Goal: Task Accomplishment & Management: Use online tool/utility

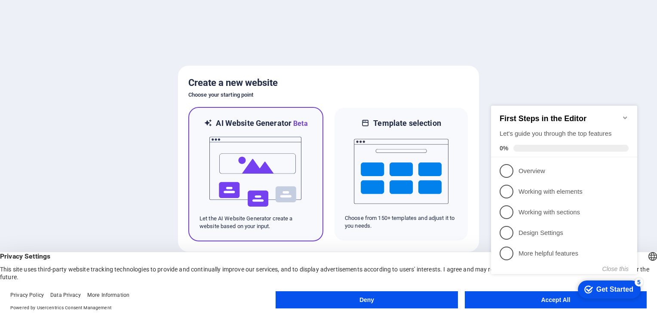
click at [287, 125] on h6 "AI Website Generator Beta" at bounding box center [262, 123] width 92 height 11
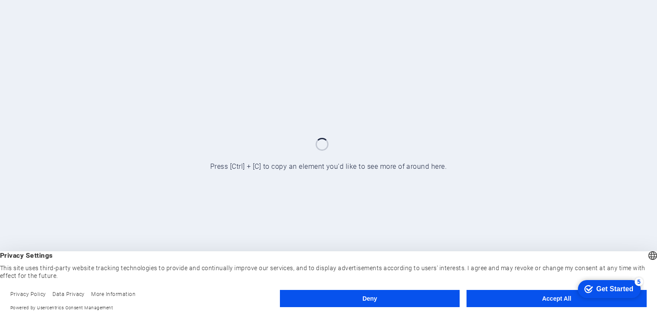
click at [556, 296] on button "Accept All" at bounding box center [556, 298] width 180 height 17
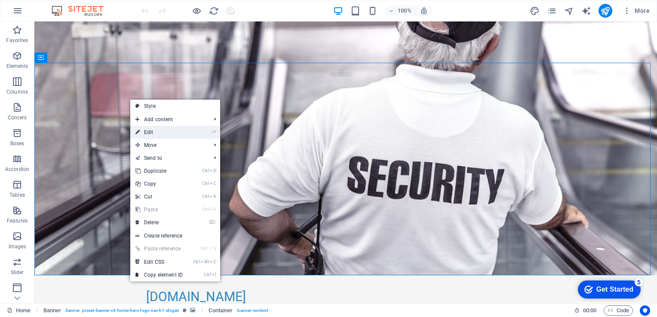
click at [161, 126] on link "⏎ Edit" at bounding box center [159, 132] width 58 height 13
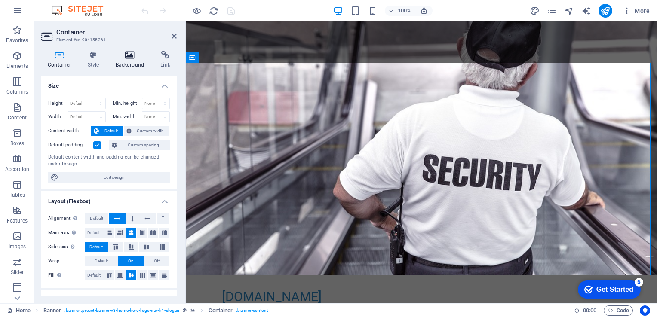
click at [129, 61] on h4 "Background" at bounding box center [131, 60] width 45 height 18
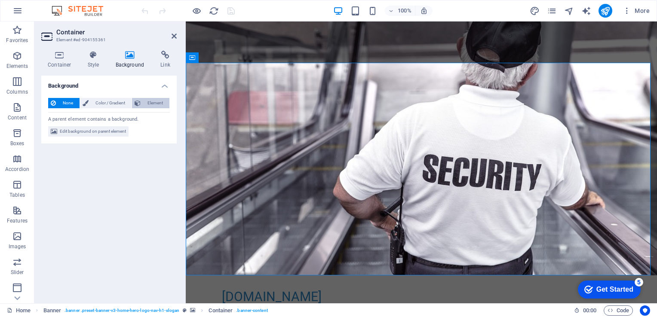
click at [153, 105] on span "Element" at bounding box center [155, 103] width 24 height 10
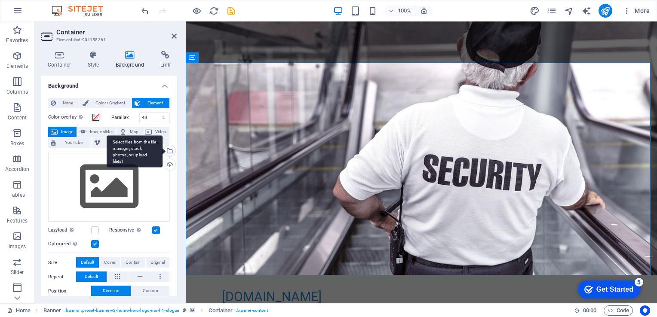
click at [170, 149] on div "Select files from the file manager, stock photos, or upload file(s)" at bounding box center [168, 151] width 13 height 13
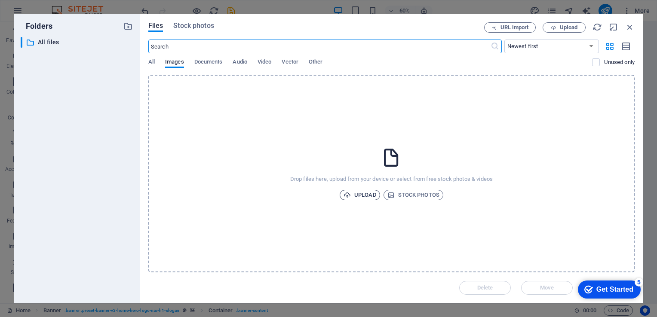
click at [366, 196] on span "Upload" at bounding box center [359, 195] width 33 height 10
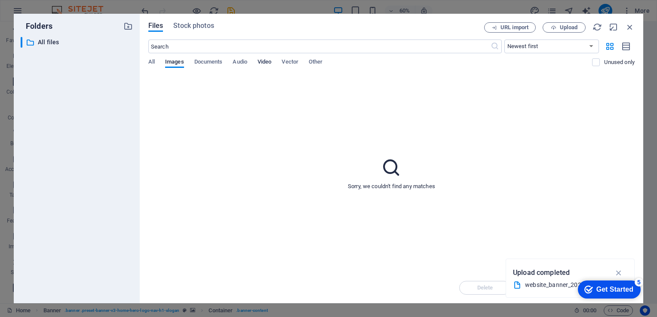
click at [266, 65] on span "Video" at bounding box center [264, 63] width 14 height 12
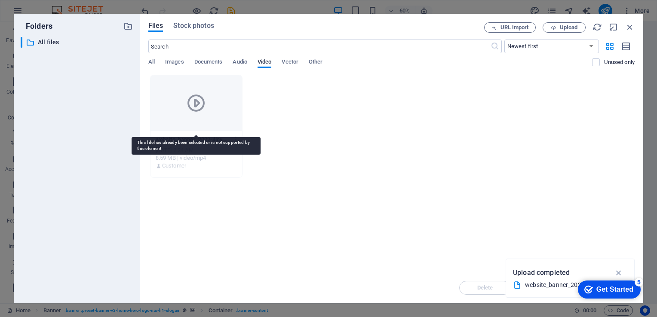
click at [215, 98] on div at bounding box center [196, 103] width 92 height 56
click at [193, 104] on icon at bounding box center [196, 103] width 21 height 21
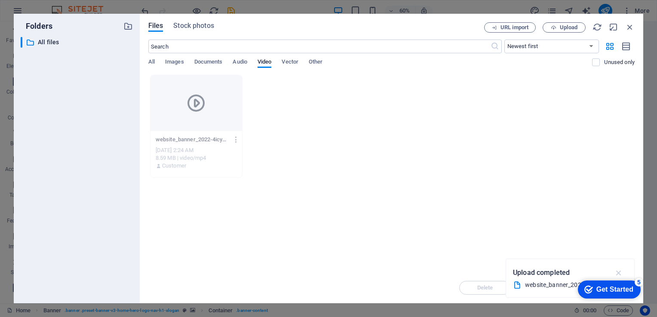
click at [616, 275] on icon "button" at bounding box center [619, 272] width 10 height 9
click at [219, 96] on div at bounding box center [196, 103] width 92 height 56
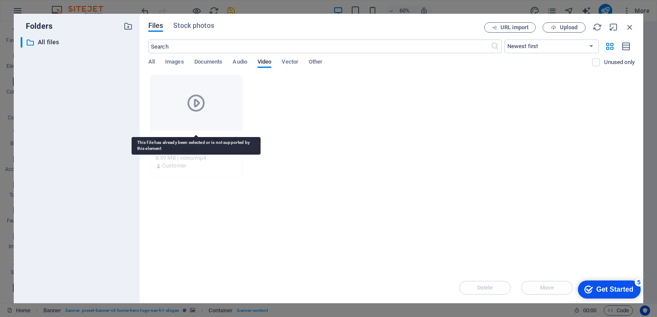
click at [219, 96] on div at bounding box center [196, 103] width 92 height 56
click at [194, 99] on icon at bounding box center [196, 103] width 21 height 21
click at [205, 116] on div at bounding box center [196, 103] width 92 height 56
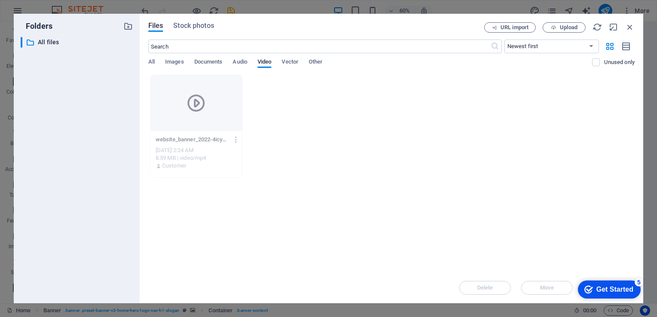
click at [201, 197] on div "Drop files here to upload them instantly website_banner_2022-4icyVOnnUFOTmi3WH0…" at bounding box center [391, 174] width 486 height 198
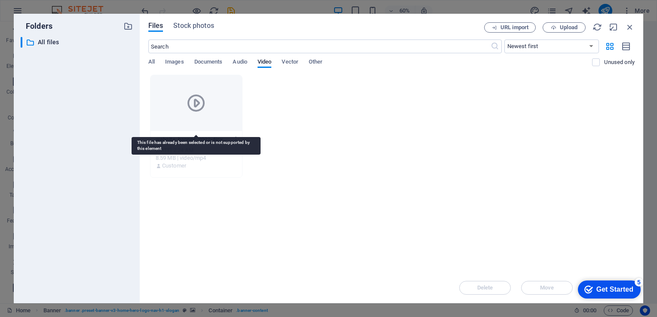
click at [187, 126] on div at bounding box center [196, 103] width 92 height 56
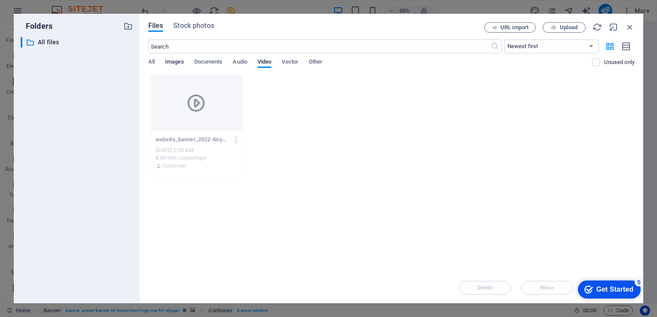
click at [172, 59] on span "Images" at bounding box center [174, 63] width 19 height 12
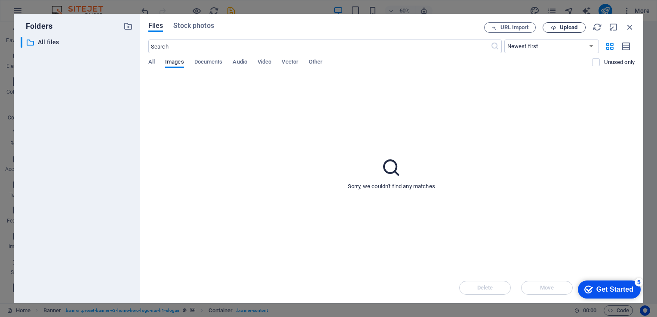
click at [553, 26] on icon "button" at bounding box center [553, 28] width 6 height 6
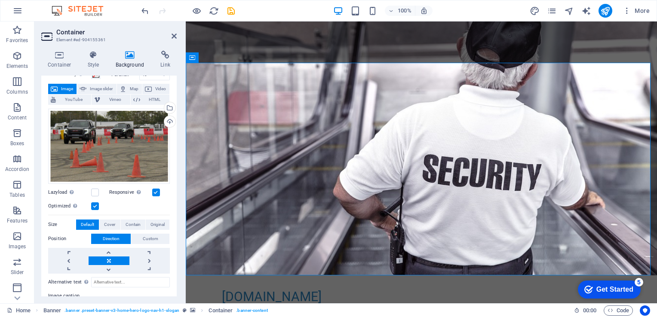
scroll to position [86, 0]
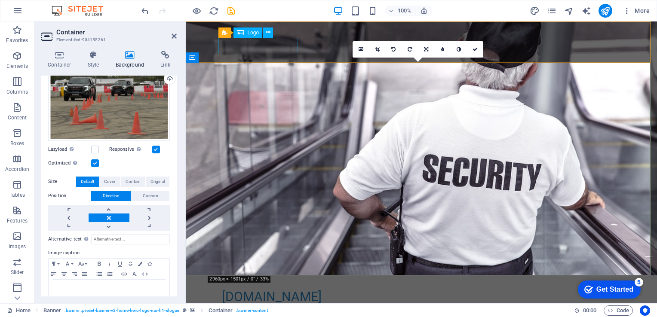
click at [273, 289] on div "[DOMAIN_NAME]" at bounding box center [421, 296] width 399 height 15
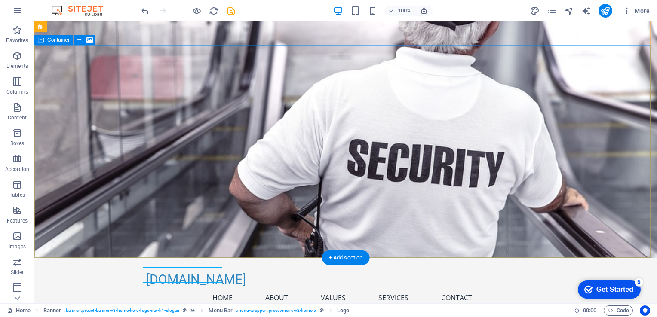
scroll to position [0, 0]
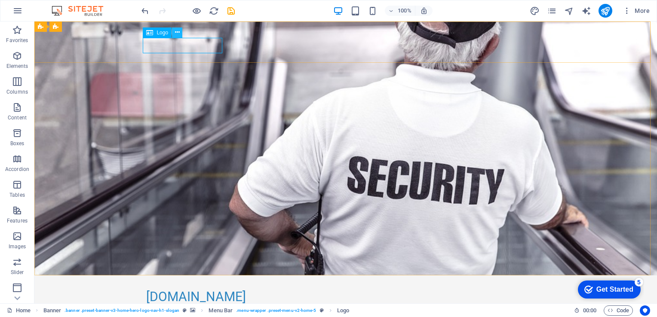
click at [180, 32] on button at bounding box center [177, 33] width 10 height 10
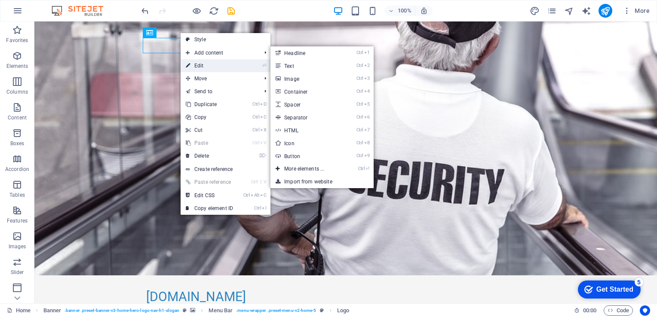
click at [204, 65] on link "⏎ Edit" at bounding box center [209, 65] width 58 height 13
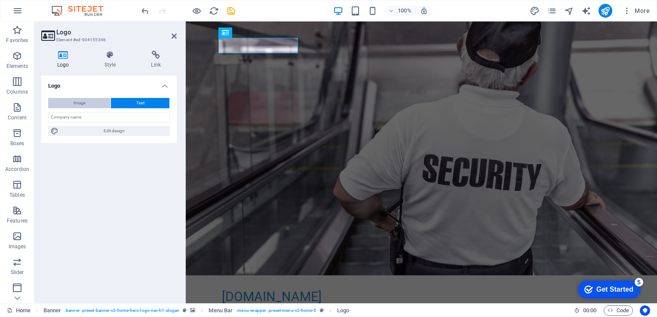
click at [90, 104] on button "Image" at bounding box center [79, 103] width 62 height 10
select select "DISABLED_OPTION_VALUE"
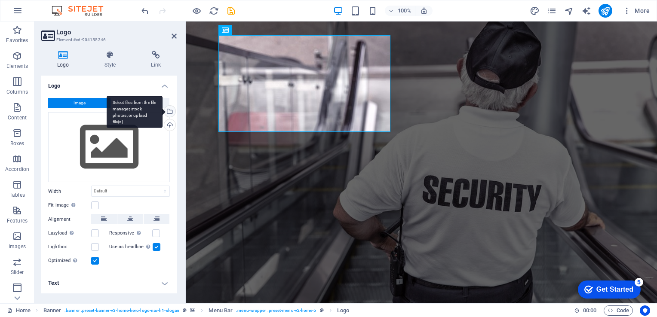
click at [171, 113] on div "Select files from the file manager, stock photos, or upload file(s)" at bounding box center [168, 112] width 13 height 13
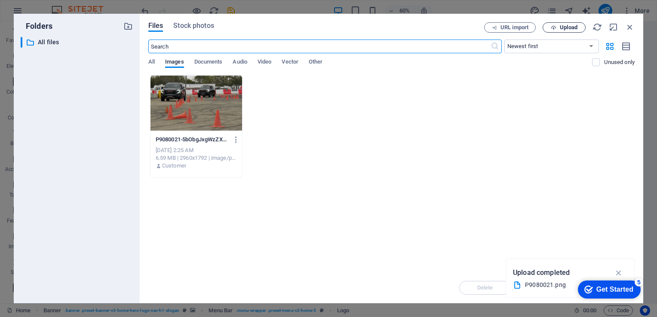
click at [572, 27] on span "Upload" at bounding box center [568, 27] width 18 height 5
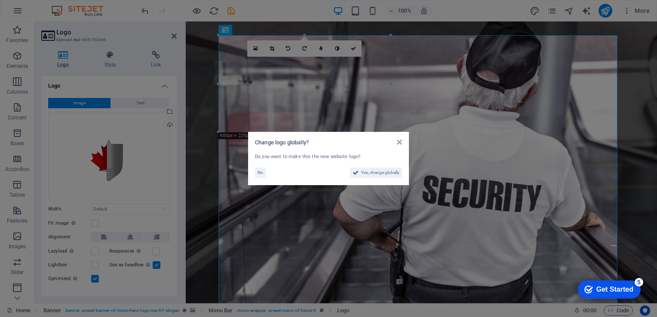
click at [465, 171] on aside "Change logo globally? Do you want to make this the new website logo? No Yes, ch…" at bounding box center [328, 158] width 657 height 317
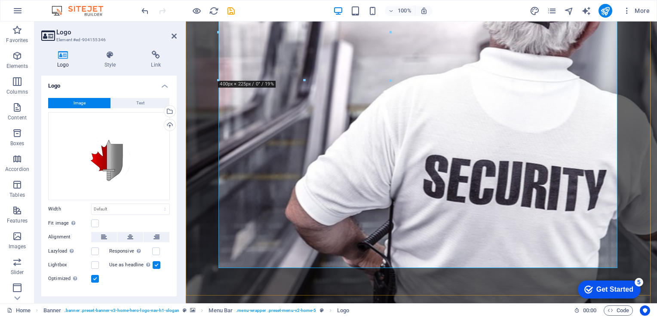
scroll to position [129, 0]
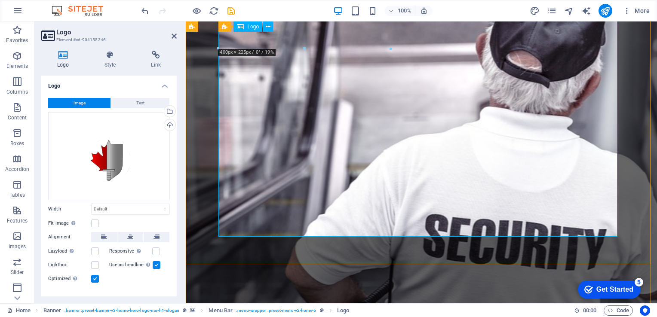
scroll to position [0, 0]
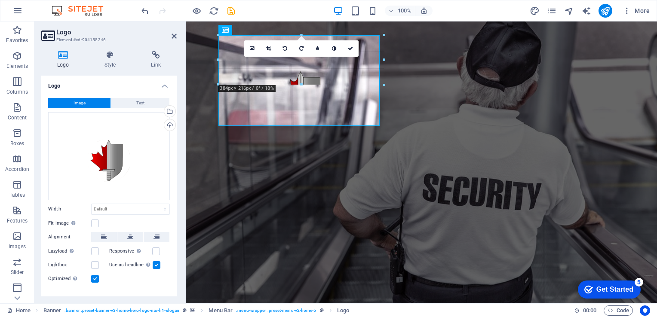
drag, startPoint x: 218, startPoint y: 36, endPoint x: 117, endPoint y: 94, distance: 116.8
type input "208"
select select "px"
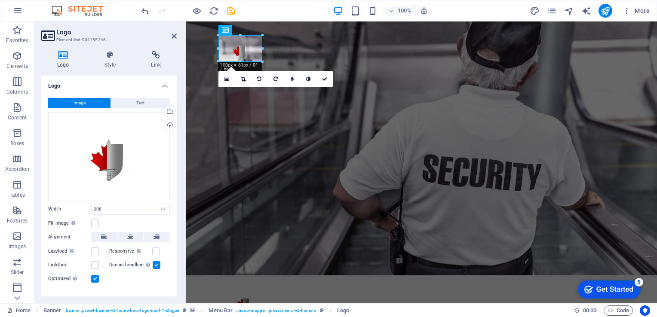
drag, startPoint x: 307, startPoint y: 98, endPoint x: 251, endPoint y: 61, distance: 67.9
type input "101"
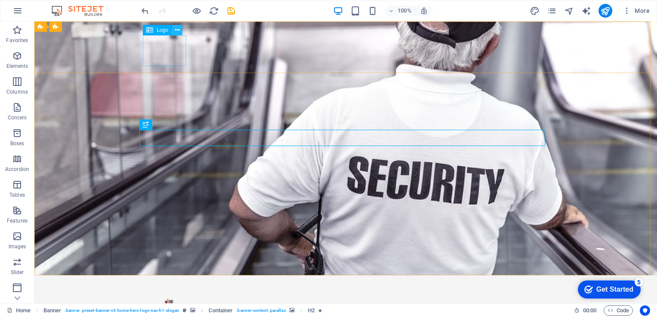
click at [178, 32] on icon at bounding box center [177, 30] width 5 height 9
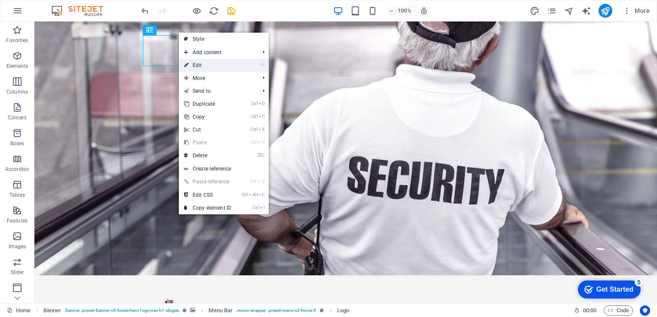
click at [204, 70] on link "⏎ Edit" at bounding box center [208, 65] width 58 height 13
select select "px"
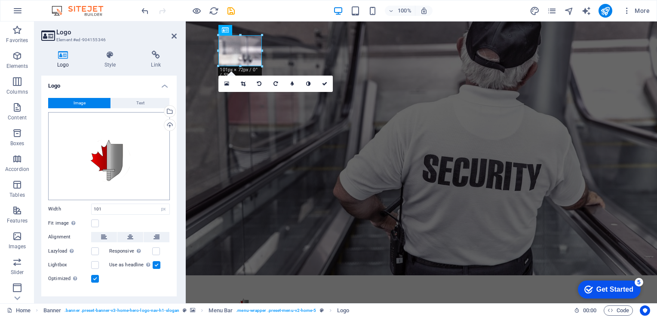
scroll to position [13, 0]
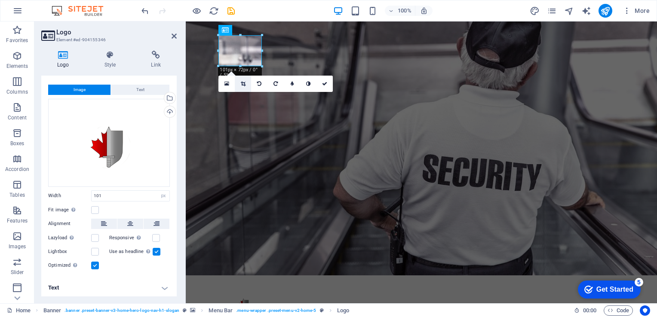
click at [241, 84] on icon at bounding box center [243, 83] width 5 height 5
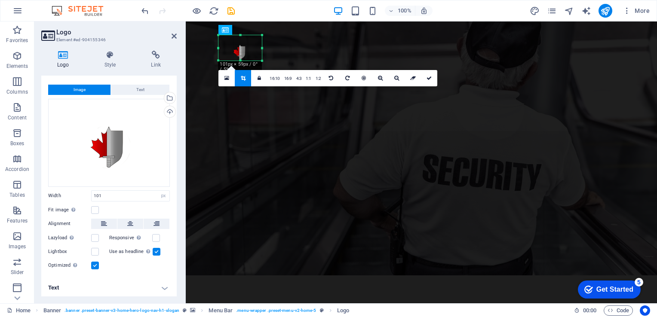
drag, startPoint x: 241, startPoint y: 65, endPoint x: 241, endPoint y: 59, distance: 5.6
click at [241, 59] on div at bounding box center [239, 60] width 43 height 3
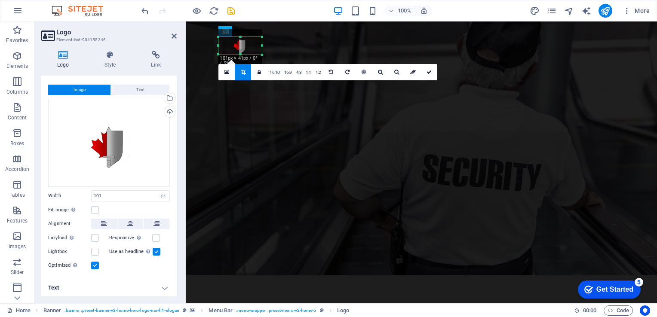
drag, startPoint x: 240, startPoint y: 35, endPoint x: 240, endPoint y: 43, distance: 7.7
click at [240, 43] on div "180 170 160 150 140 130 120 110 100 90 80 70 60 50 40 30 20 10 0 -10 -20 -30 -4…" at bounding box center [239, 46] width 43 height 18
drag, startPoint x: 263, startPoint y: 47, endPoint x: 250, endPoint y: 46, distance: 13.3
click at [250, 46] on div at bounding box center [248, 46] width 3 height 18
drag, startPoint x: 219, startPoint y: 46, endPoint x: 232, endPoint y: 45, distance: 12.9
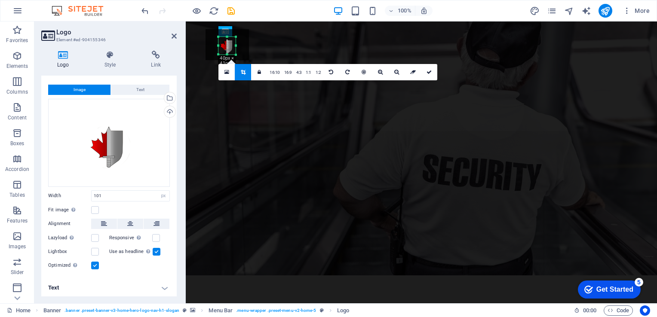
click at [232, 45] on div "180 170 160 150 140 130 120 110 100 90 80 70 60 50 40 30 20 10 0 -10 -20 -30 -4…" at bounding box center [226, 46] width 17 height 18
click at [428, 71] on icon at bounding box center [428, 72] width 5 height 5
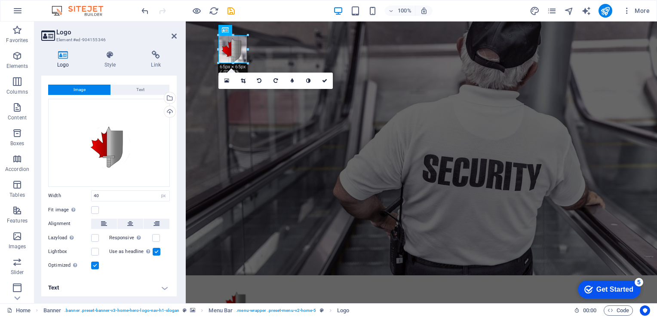
drag, startPoint x: 235, startPoint y: 56, endPoint x: 60, endPoint y: 46, distance: 175.6
type input "67"
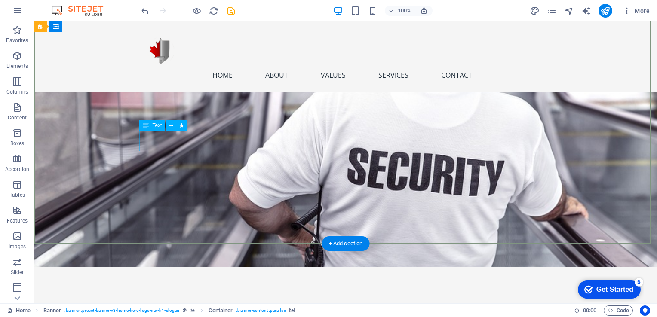
scroll to position [0, 0]
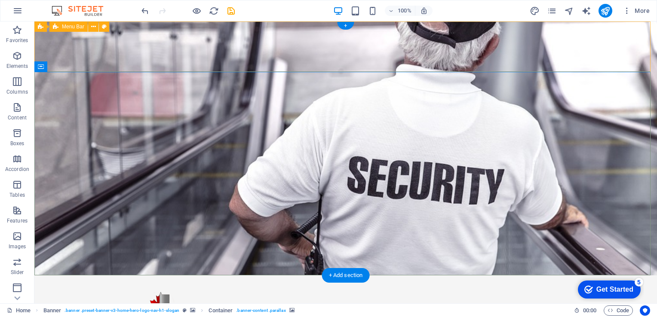
click at [134, 275] on div "Home About Values Services Contact Menu" at bounding box center [345, 310] width 622 height 71
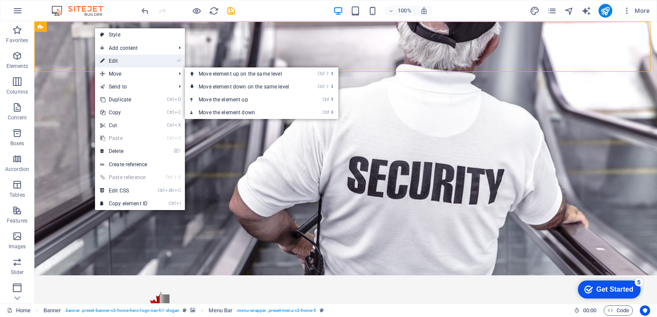
drag, startPoint x: 24, startPoint y: 48, endPoint x: 127, endPoint y: 64, distance: 104.3
click at [127, 64] on link "⏎ Edit" at bounding box center [124, 61] width 58 height 13
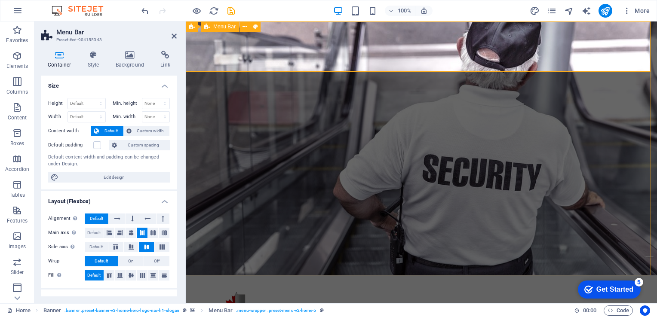
click at [208, 275] on div "Home About Values Services Contact Menu" at bounding box center [421, 310] width 471 height 71
click at [158, 218] on button at bounding box center [162, 219] width 13 height 10
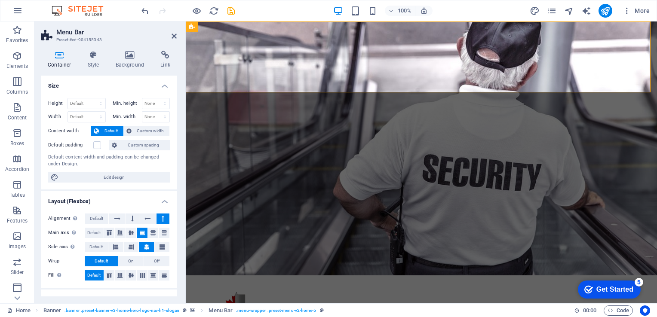
click at [158, 218] on button at bounding box center [162, 219] width 13 height 10
click at [148, 222] on icon at bounding box center [147, 219] width 6 height 10
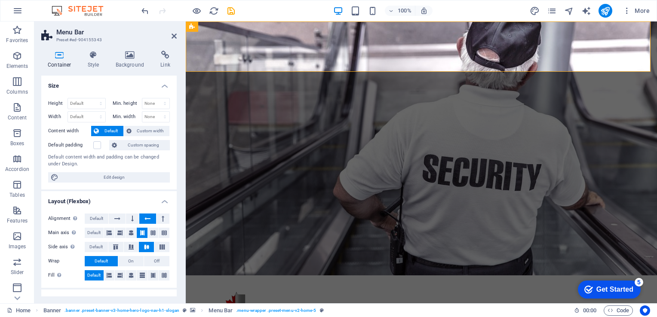
click at [148, 222] on icon at bounding box center [147, 219] width 6 height 10
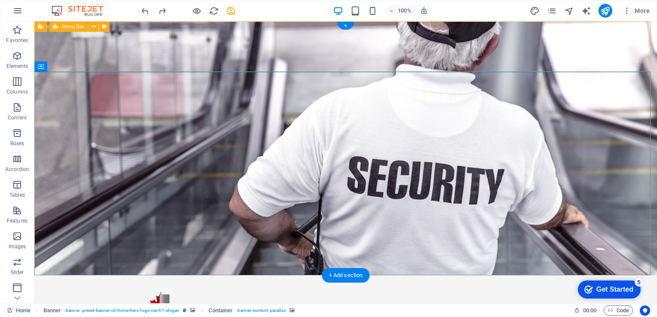
click at [566, 275] on div "Home About Values Services Contact Menu" at bounding box center [345, 310] width 622 height 71
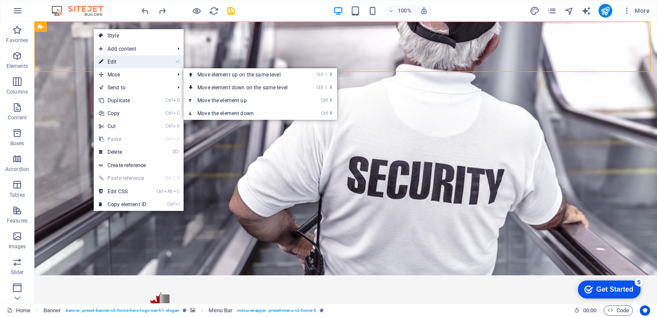
click at [113, 64] on link "⏎ Edit" at bounding box center [123, 61] width 58 height 13
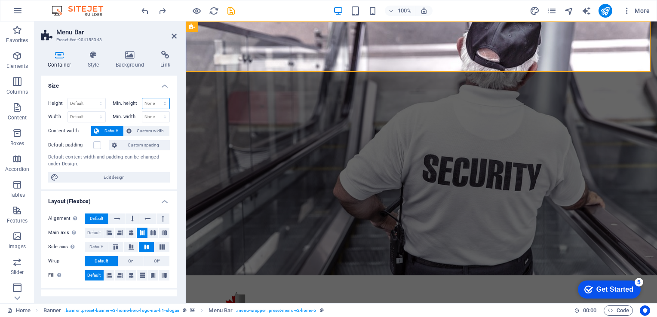
click at [150, 104] on select "None px rem % vh vw" at bounding box center [156, 103] width 28 height 10
select select "%"
click at [156, 98] on select "None px rem % vh vw" at bounding box center [156, 103] width 28 height 10
type input "75"
click at [126, 79] on h4 "Size" at bounding box center [108, 83] width 135 height 15
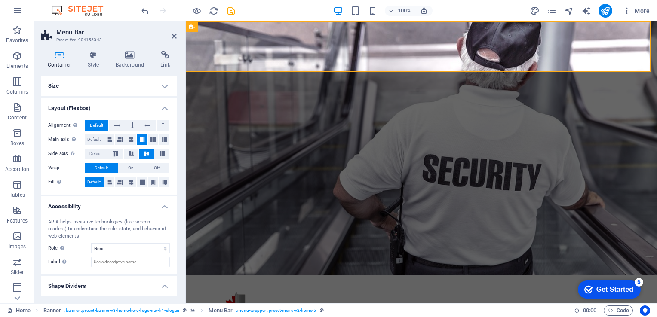
click at [165, 87] on h4 "Size" at bounding box center [108, 86] width 135 height 21
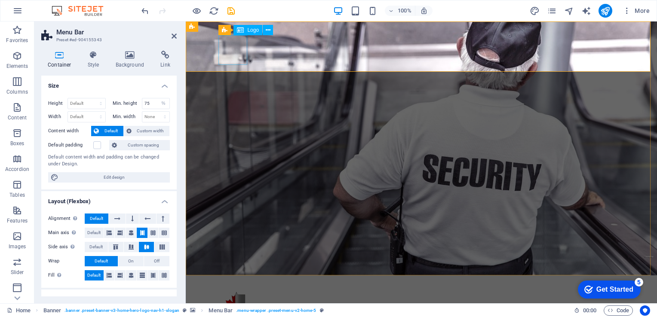
click at [256, 275] on div "Home About Values Services Contact Menu" at bounding box center [421, 310] width 471 height 71
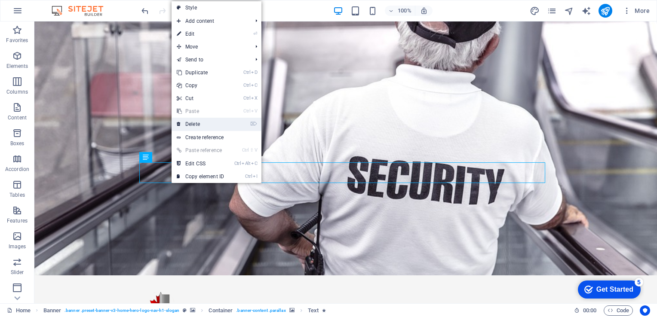
click at [203, 122] on link "⌦ Delete" at bounding box center [200, 124] width 58 height 13
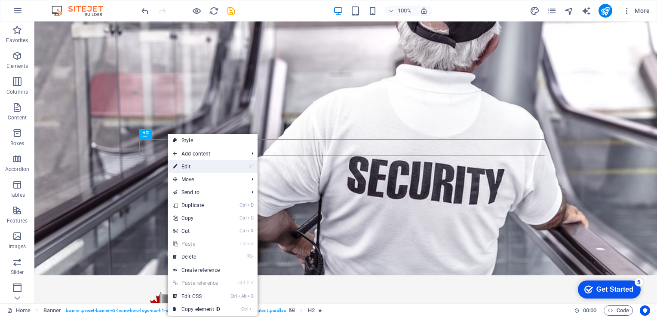
drag, startPoint x: 214, startPoint y: 168, endPoint x: 35, endPoint y: 151, distance: 180.0
click at [214, 168] on link "⏎ Edit" at bounding box center [197, 166] width 58 height 13
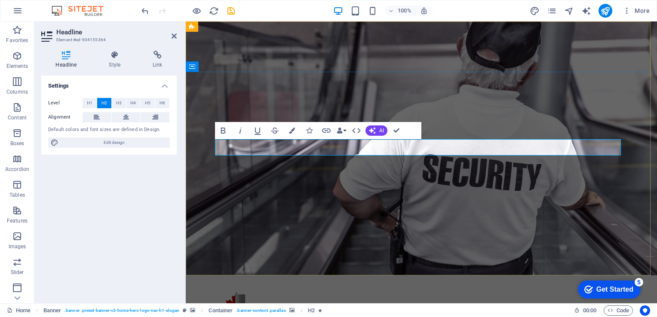
click at [291, 130] on icon "button" at bounding box center [292, 131] width 6 height 6
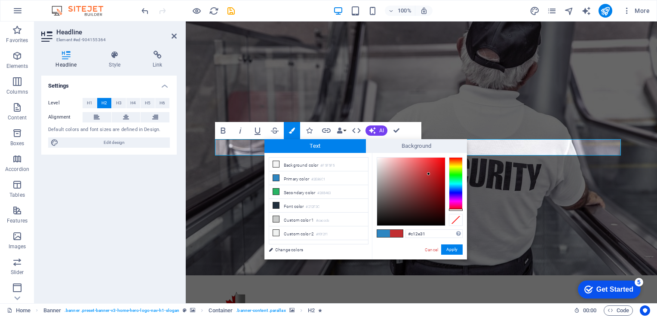
type input "#c12e2e"
drag, startPoint x: 453, startPoint y: 188, endPoint x: 452, endPoint y: 212, distance: 24.1
click at [452, 212] on div at bounding box center [419, 191] width 86 height 69
click at [455, 254] on button "Apply" at bounding box center [451, 249] width 21 height 10
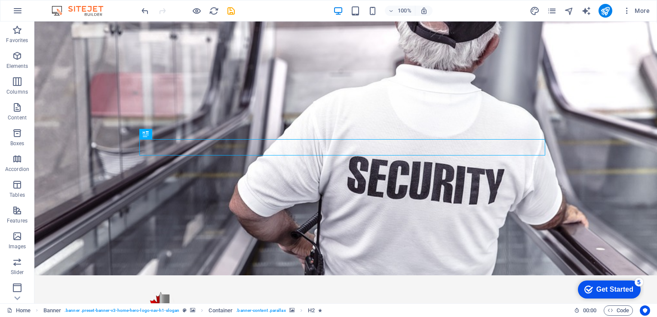
click at [413, 149] on div "H2 Banner Container Preset Button Spacer Text Spacer Banner Menu Bar Menu Logo …" at bounding box center [345, 162] width 622 height 282
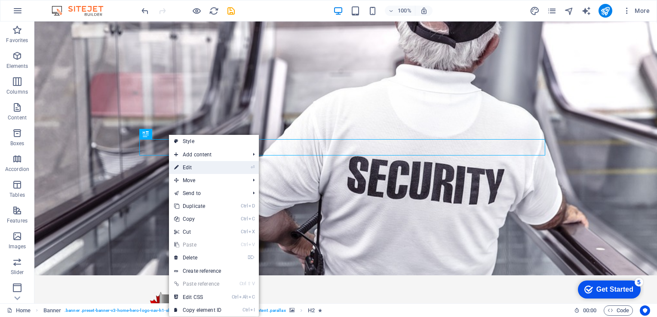
click at [214, 168] on link "⏎ Edit" at bounding box center [198, 167] width 58 height 13
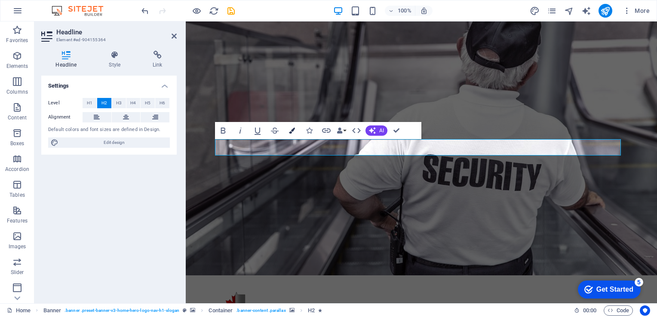
click at [292, 129] on icon "button" at bounding box center [292, 131] width 6 height 6
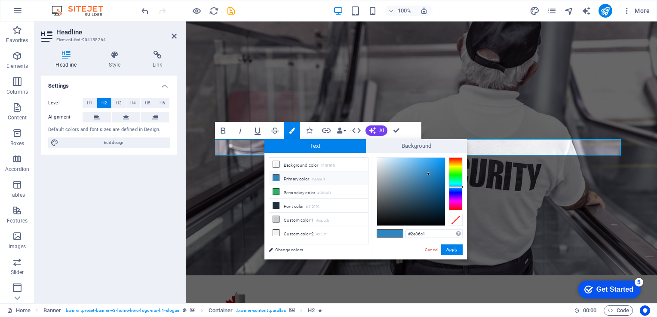
click at [277, 178] on icon at bounding box center [276, 178] width 6 height 6
click at [302, 179] on li "Primary color #2E86C1" at bounding box center [318, 178] width 99 height 14
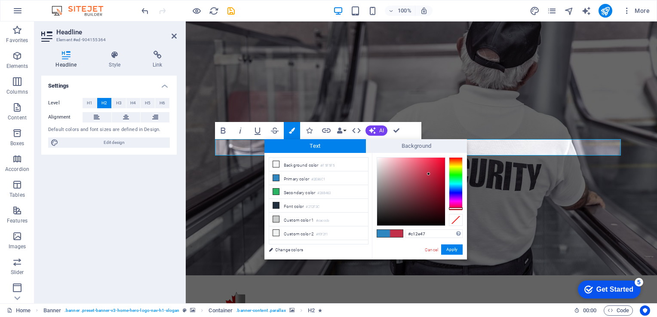
type input "#c12e2e"
drag, startPoint x: 455, startPoint y: 186, endPoint x: 455, endPoint y: 213, distance: 27.1
click at [455, 213] on div at bounding box center [419, 191] width 86 height 69
click at [455, 251] on button "Apply" at bounding box center [451, 249] width 21 height 10
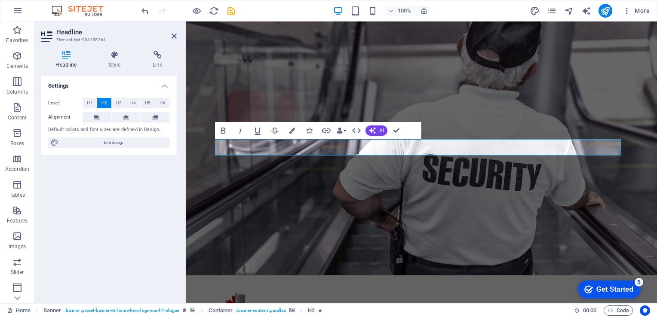
click at [483, 114] on div "H2 Banner Container Preset Button Spacer Text Spacer Banner Menu Bar Menu Logo …" at bounding box center [421, 162] width 471 height 282
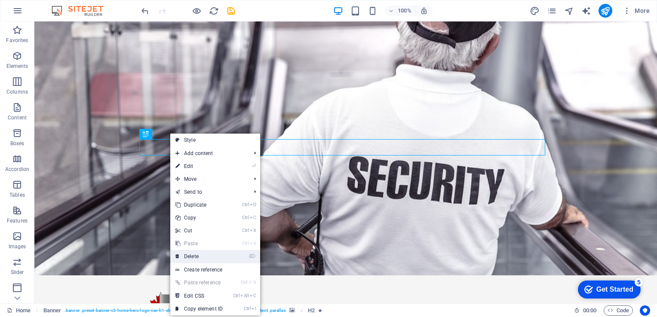
click at [201, 254] on link "⌦ Delete" at bounding box center [199, 256] width 58 height 13
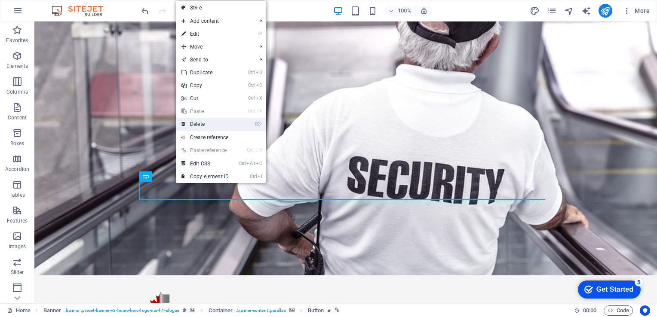
click at [202, 122] on link "⌦ Delete" at bounding box center [205, 124] width 58 height 13
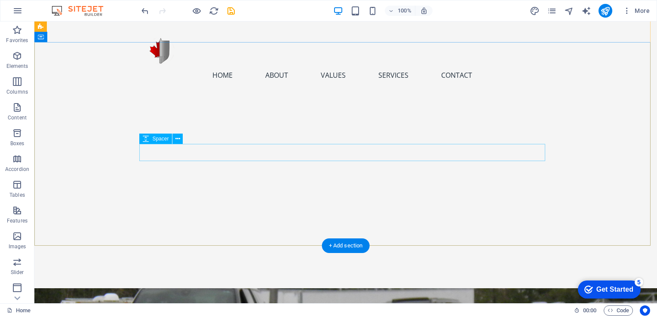
scroll to position [111, 0]
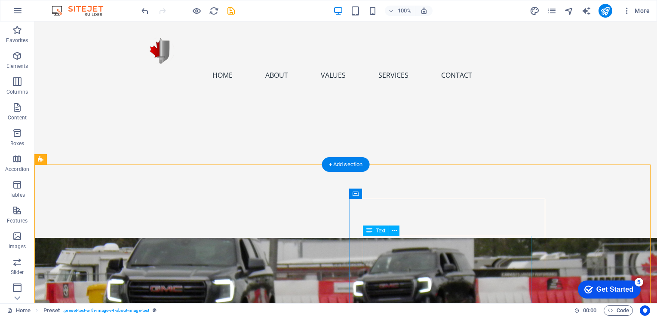
scroll to position [154, 0]
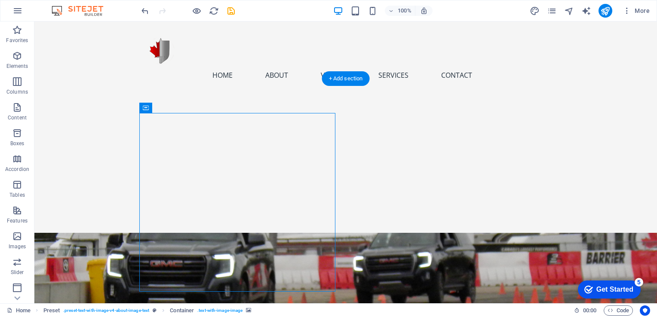
scroll to position [240, 0]
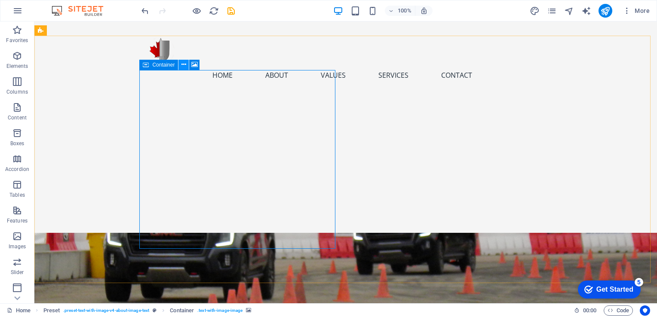
click at [183, 66] on icon at bounding box center [183, 64] width 5 height 9
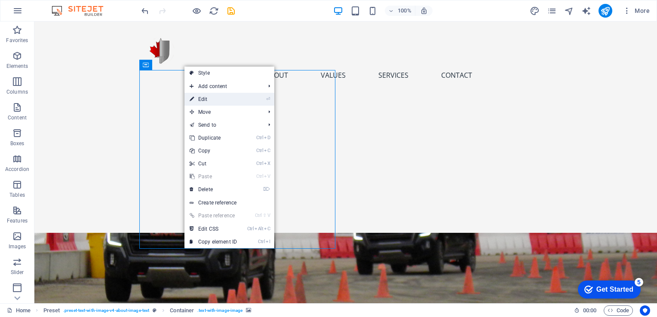
click at [218, 97] on link "⏎ Edit" at bounding box center [213, 99] width 58 height 13
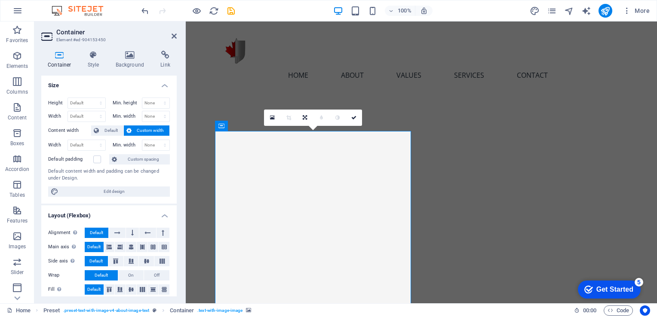
scroll to position [0, 0]
click at [128, 55] on icon at bounding box center [130, 55] width 42 height 9
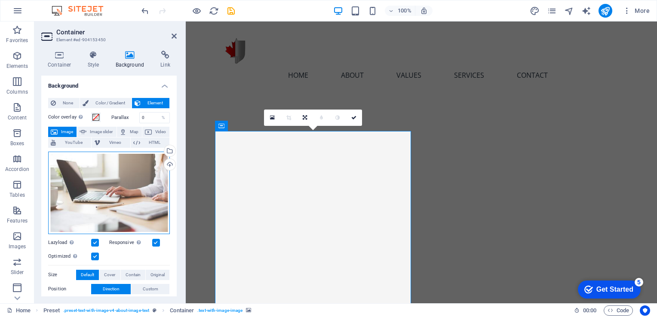
click at [148, 170] on div "Drag files here, click to choose files or select files from Files or our free s…" at bounding box center [109, 193] width 122 height 83
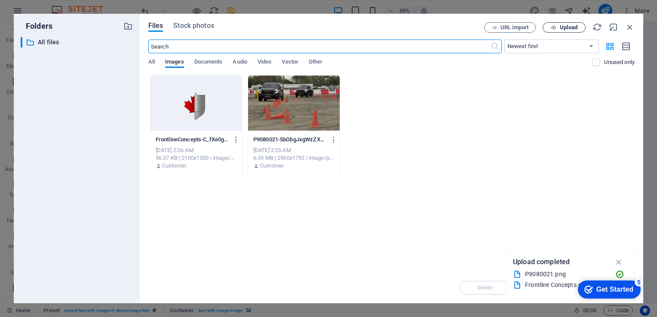
click at [557, 23] on button "Upload" at bounding box center [563, 27] width 43 height 10
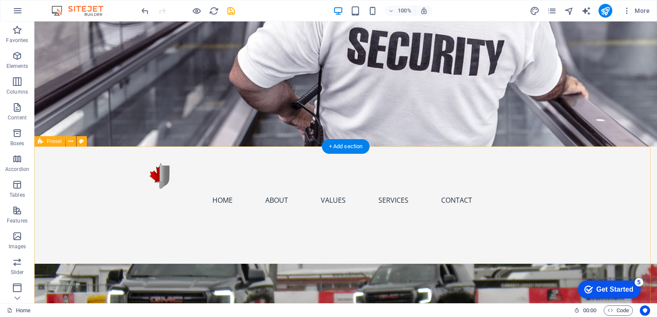
scroll to position [172, 0]
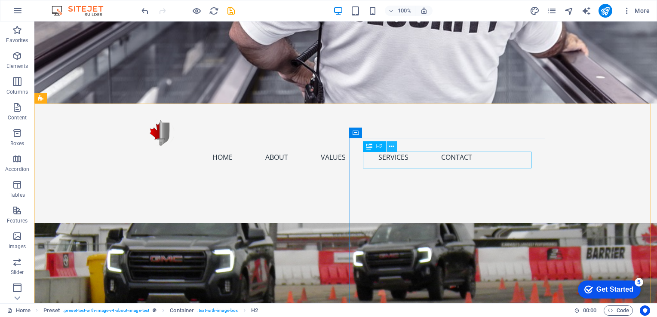
click at [391, 147] on icon at bounding box center [391, 146] width 5 height 9
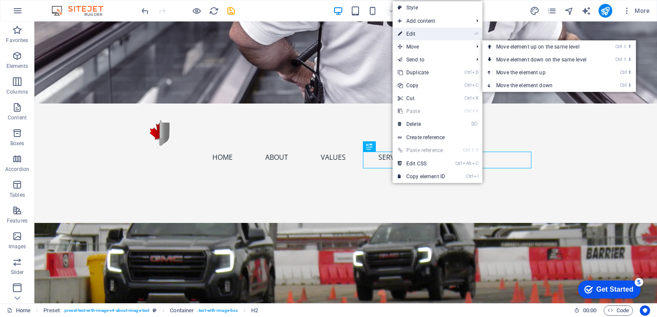
click at [418, 35] on link "⏎ Edit" at bounding box center [421, 34] width 58 height 13
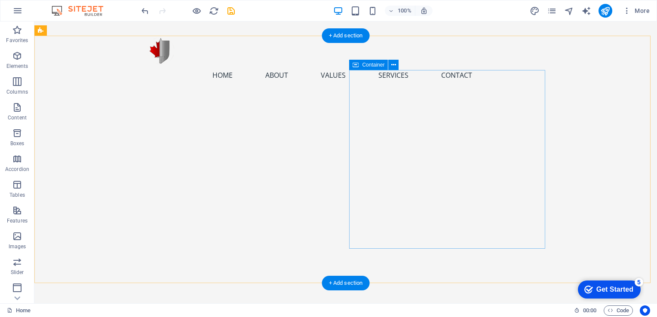
scroll to position [258, 0]
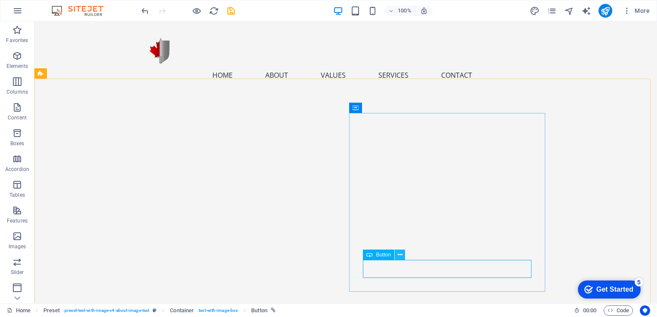
click at [402, 255] on icon at bounding box center [399, 255] width 5 height 9
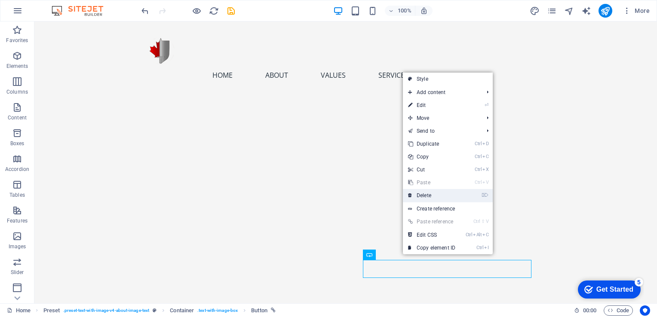
click at [438, 197] on link "⌦ Delete" at bounding box center [432, 195] width 58 height 13
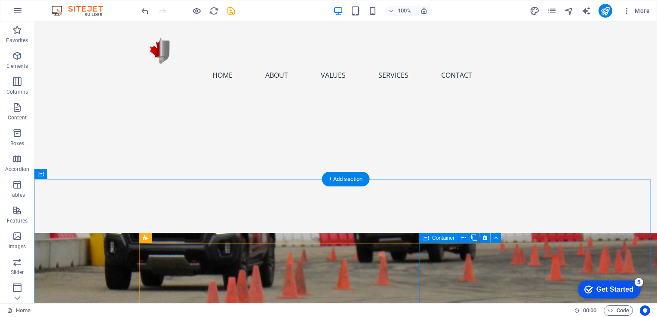
scroll to position [430, 0]
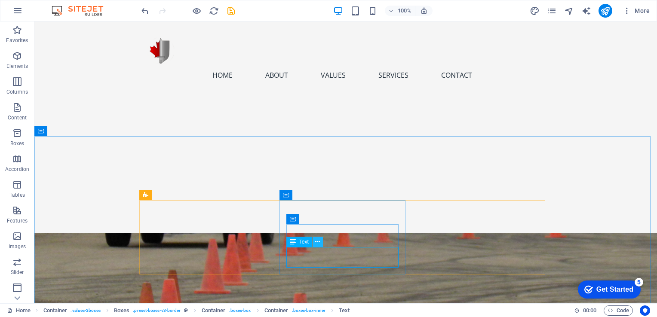
click at [318, 243] on icon at bounding box center [317, 242] width 5 height 9
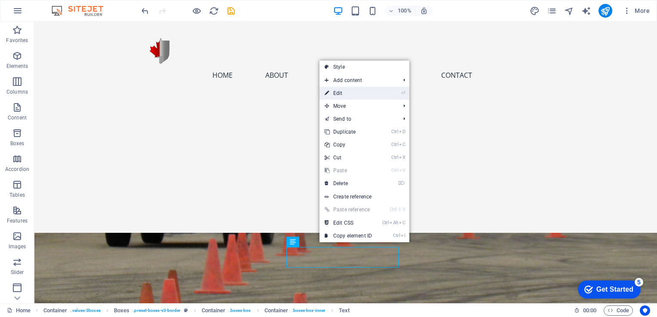
click at [355, 95] on link "⏎ Edit" at bounding box center [348, 93] width 58 height 13
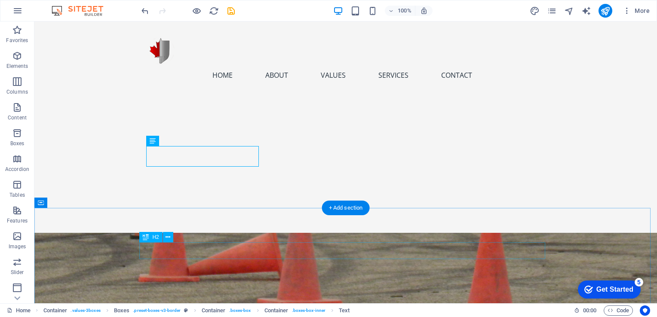
scroll to position [516, 0]
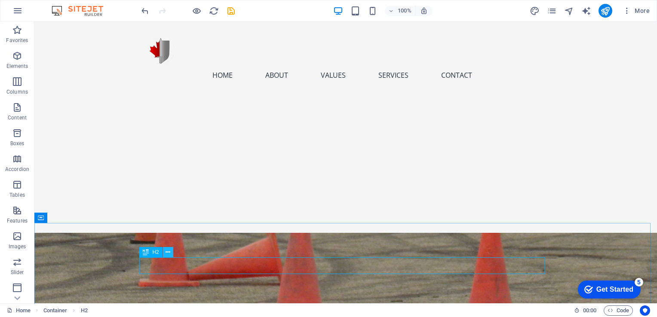
click at [167, 251] on icon at bounding box center [167, 252] width 5 height 9
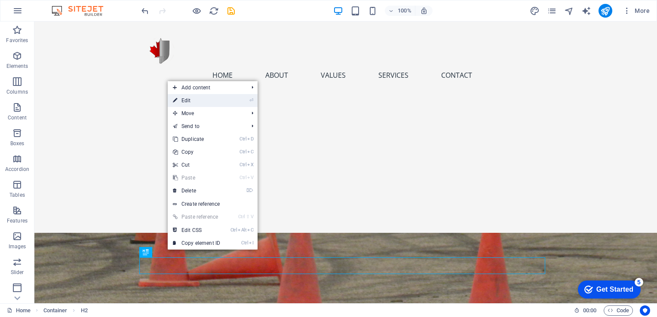
click at [195, 102] on link "⏎ Edit" at bounding box center [197, 100] width 58 height 13
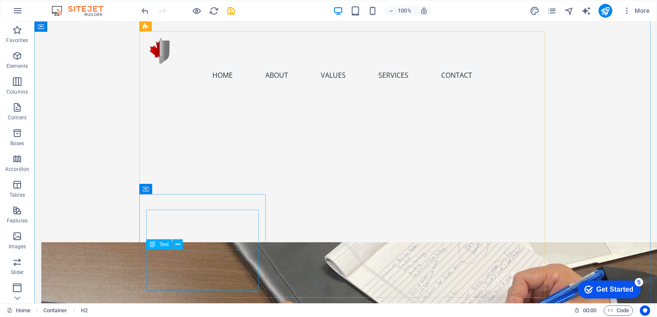
scroll to position [730, 0]
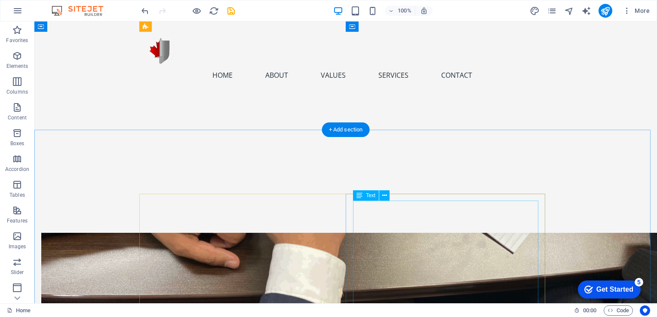
scroll to position [902, 0]
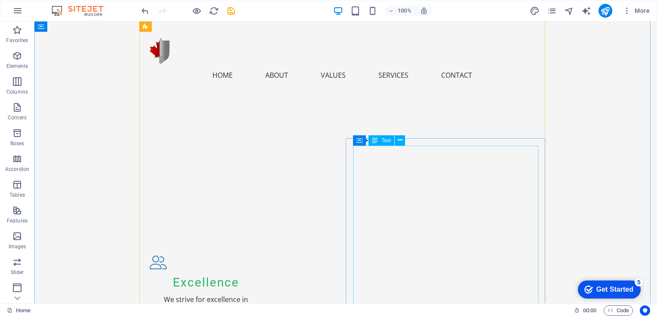
scroll to position [1246, 0]
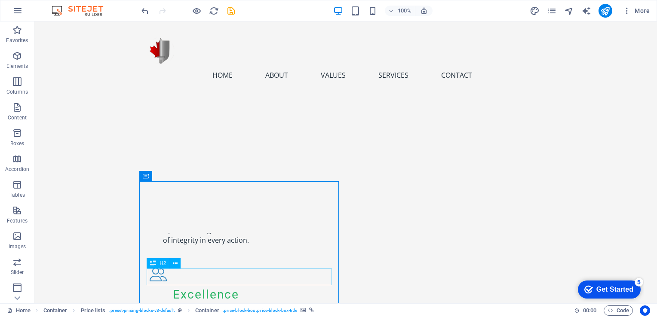
click at [186, 178] on icon at bounding box center [183, 175] width 5 height 9
click at [195, 175] on icon at bounding box center [194, 175] width 6 height 9
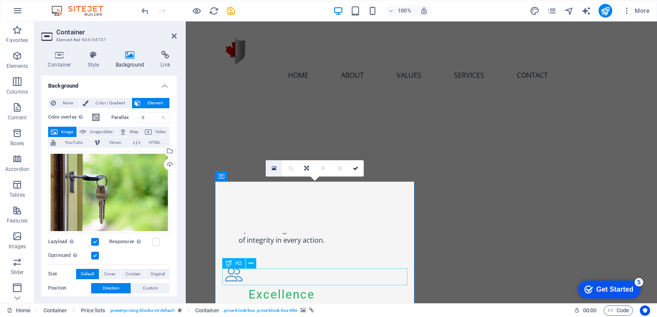
click at [273, 169] on icon at bounding box center [274, 168] width 5 height 6
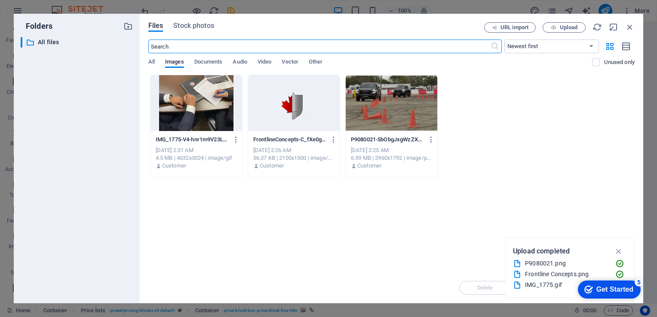
scroll to position [1279, 0]
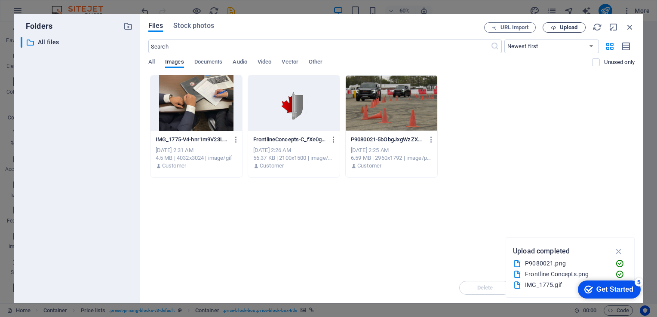
click at [575, 28] on span "Upload" at bounding box center [568, 27] width 18 height 5
click at [630, 29] on icon "button" at bounding box center [629, 26] width 9 height 9
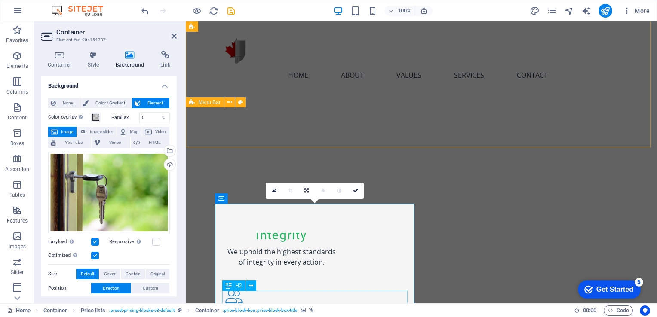
scroll to position [1224, 0]
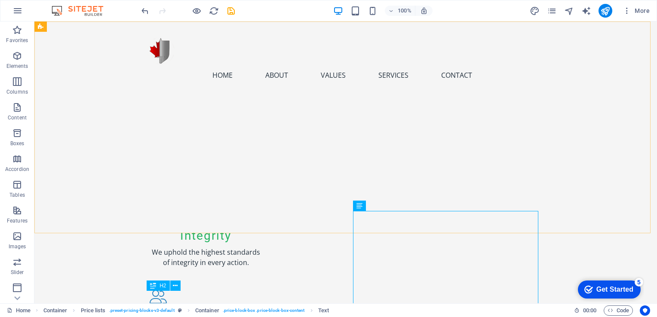
click at [534, 166] on div "Home About Values Services Contact Menu" at bounding box center [345, 126] width 622 height 211
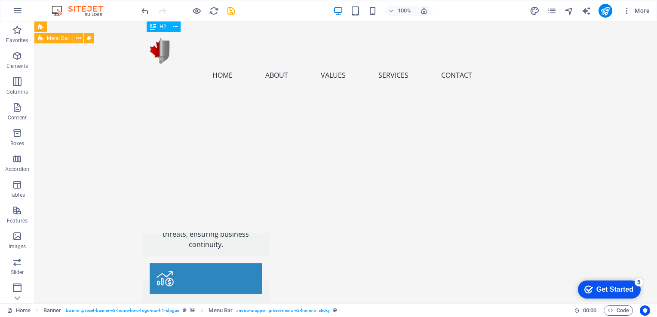
scroll to position [1694, 0]
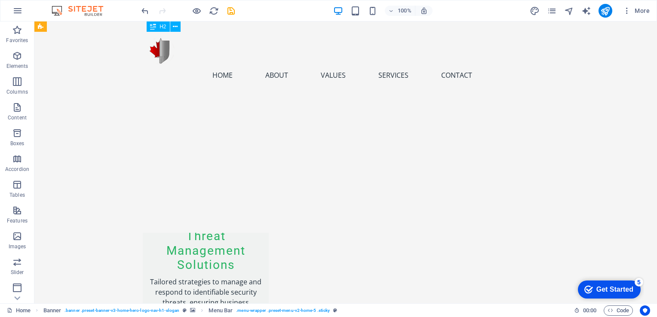
click at [473, 156] on div "Home About Values Services Contact Menu" at bounding box center [345, 126] width 622 height 211
click at [472, 185] on div "Home About Values Services Contact Menu" at bounding box center [345, 126] width 622 height 211
select select "%"
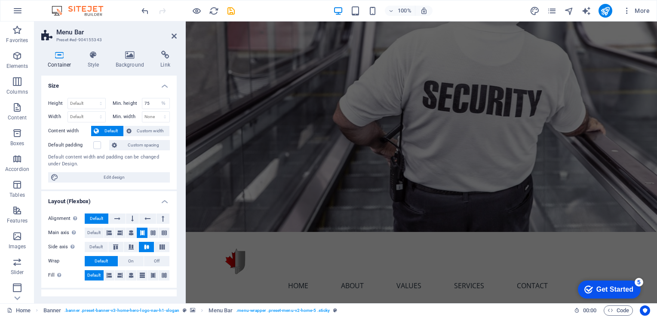
scroll to position [0, 0]
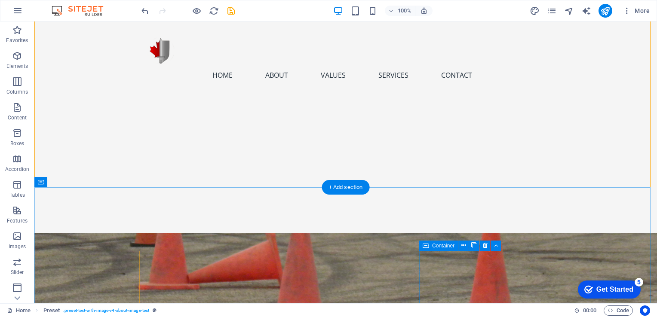
scroll to position [272, 0]
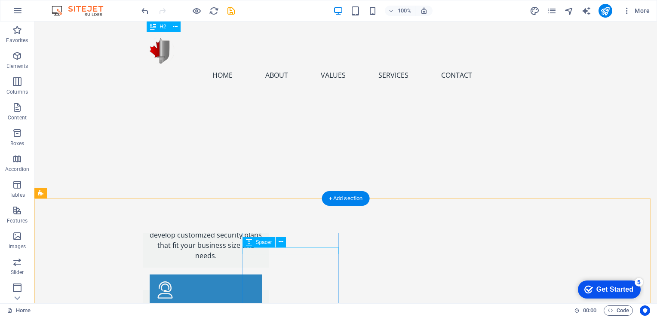
scroll to position [1877, 0]
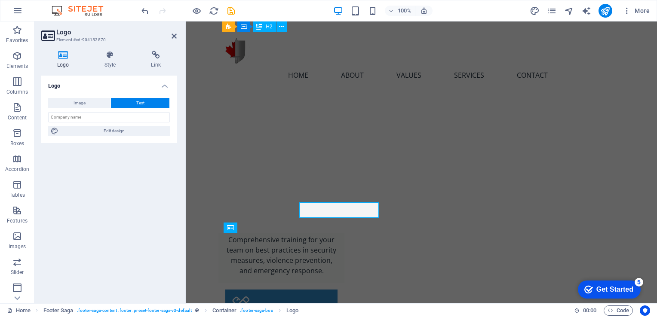
scroll to position [1908, 0]
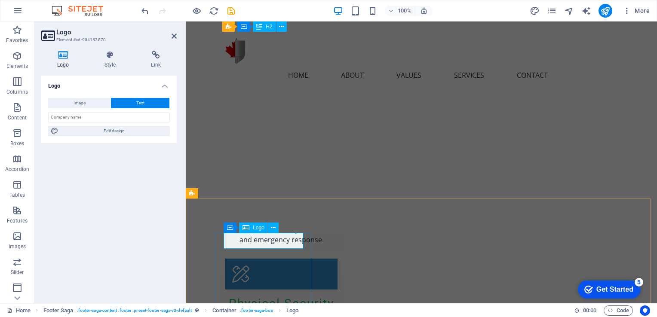
click at [276, 228] on button at bounding box center [273, 228] width 10 height 10
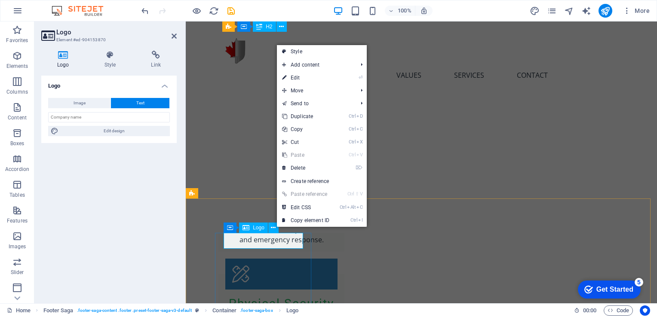
click at [262, 232] on div "Logo" at bounding box center [253, 228] width 29 height 10
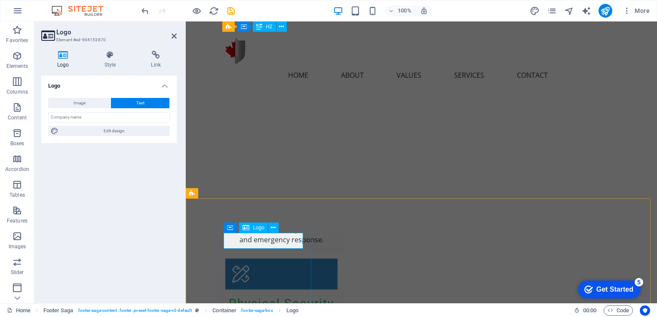
click at [247, 228] on icon at bounding box center [245, 228] width 7 height 10
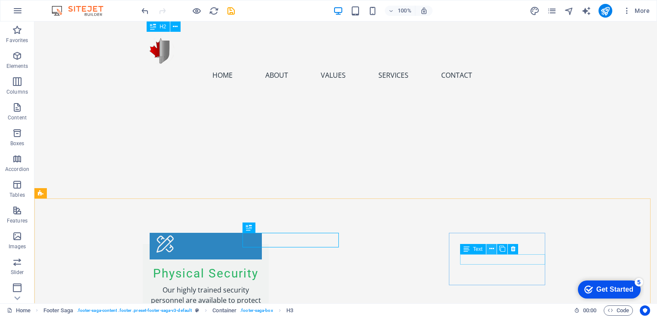
click at [494, 249] on button at bounding box center [491, 249] width 10 height 10
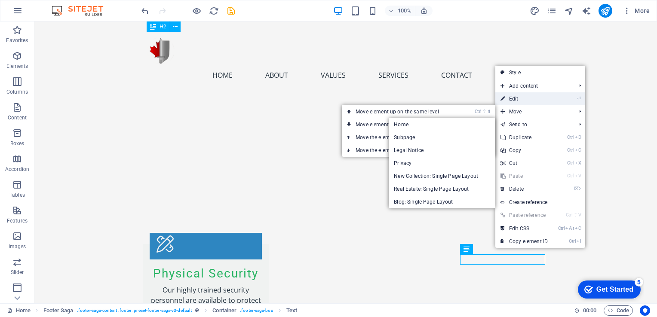
click at [521, 102] on link "⏎ Edit" at bounding box center [524, 98] width 58 height 13
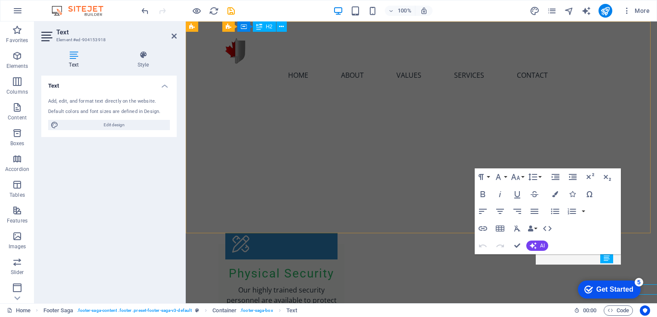
scroll to position [1908, 0]
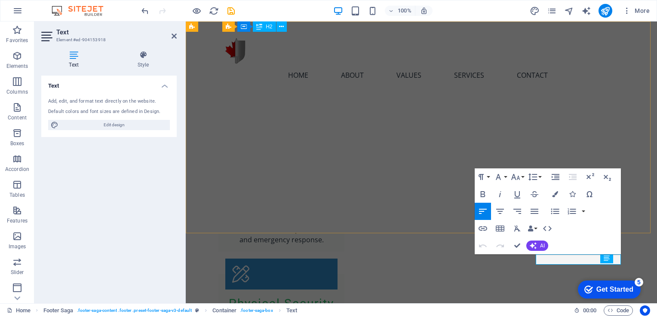
click at [218, 167] on div "Home About Values Services Contact Menu" at bounding box center [421, 126] width 471 height 211
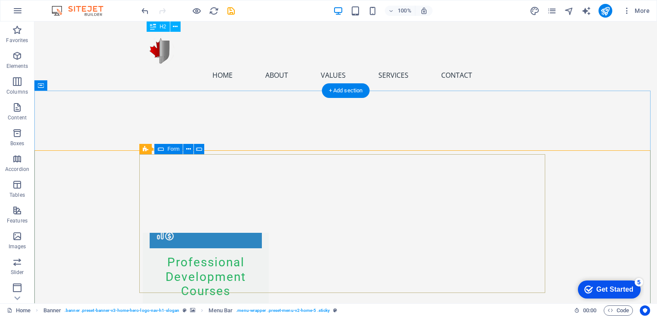
scroll to position [1809, 0]
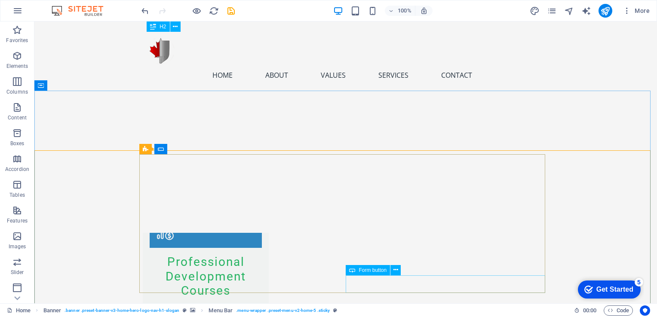
click at [381, 272] on span "Form button" at bounding box center [372, 270] width 28 height 5
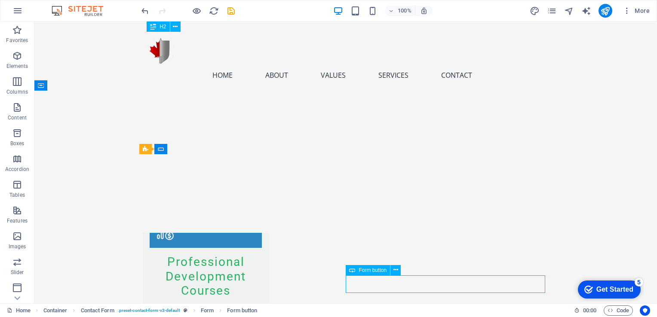
click at [372, 269] on span "Form button" at bounding box center [372, 270] width 28 height 5
click at [397, 269] on icon at bounding box center [395, 270] width 5 height 9
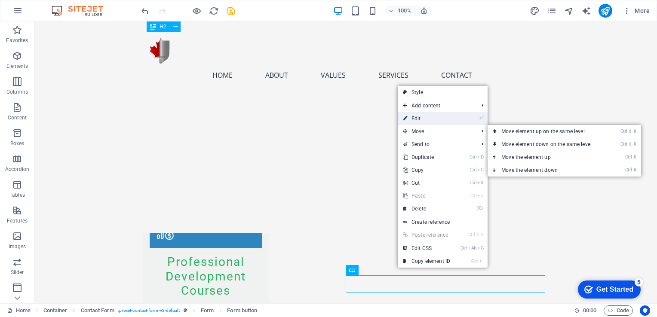
click at [436, 121] on link "⏎ Edit" at bounding box center [426, 118] width 58 height 13
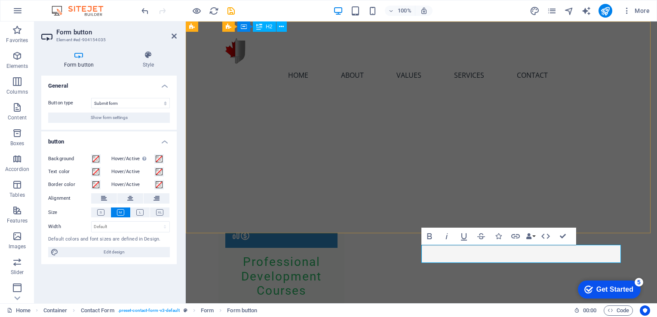
click at [656, 178] on div "Home About Values Services Contact Menu" at bounding box center [421, 126] width 471 height 211
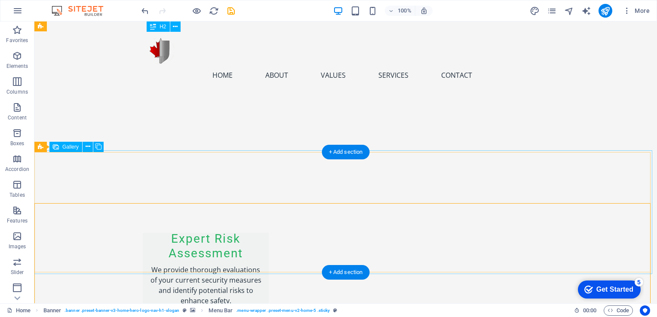
scroll to position [1551, 0]
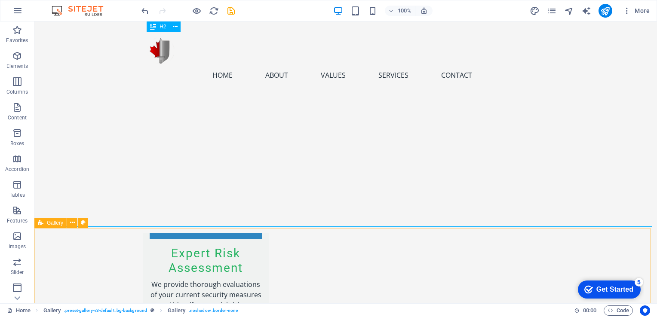
click at [39, 225] on icon at bounding box center [41, 223] width 6 height 10
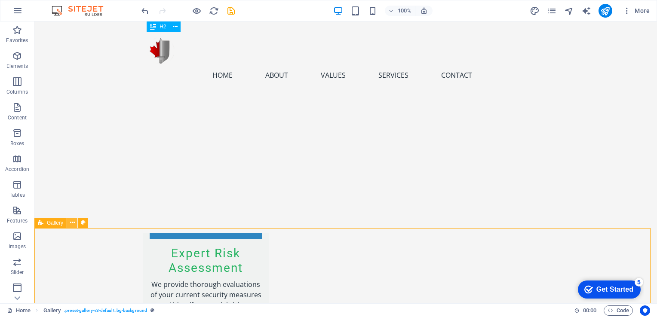
click at [73, 224] on icon at bounding box center [72, 222] width 5 height 9
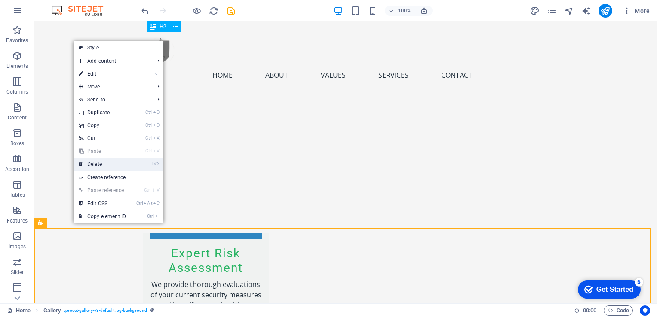
click at [98, 159] on link "⌦ Delete" at bounding box center [102, 164] width 58 height 13
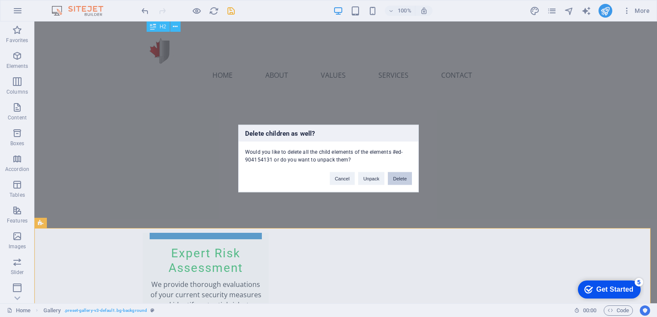
click at [403, 177] on button "Delete" at bounding box center [400, 178] width 24 height 13
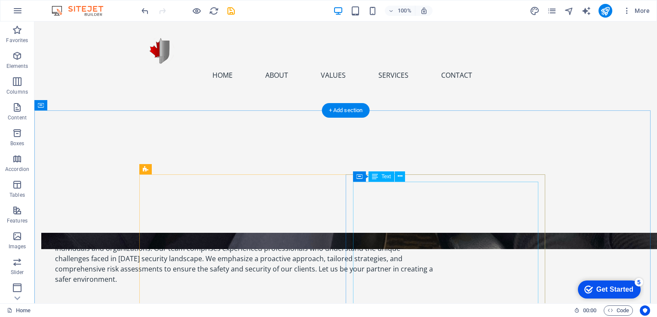
scroll to position [1036, 0]
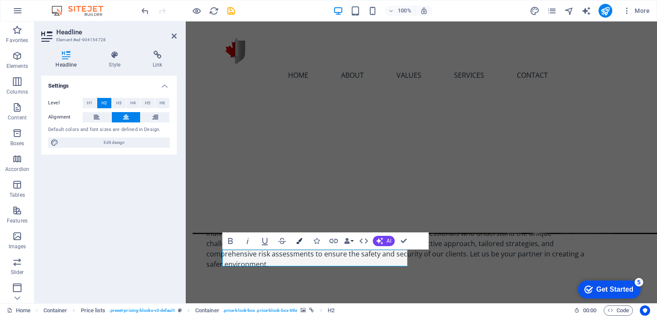
click at [302, 240] on icon "button" at bounding box center [299, 241] width 6 height 6
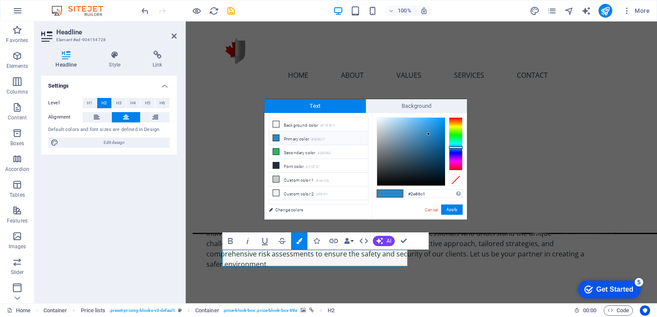
click at [276, 139] on icon at bounding box center [276, 138] width 6 height 6
drag, startPoint x: 428, startPoint y: 133, endPoint x: 363, endPoint y: 113, distance: 68.5
click at [363, 113] on div "less Background color #F5F5F5 Primary color #2E86C1 Secondary color #28B463 Fon…" at bounding box center [365, 166] width 202 height 107
type input "#000000"
click at [452, 210] on button "Apply" at bounding box center [451, 210] width 21 height 10
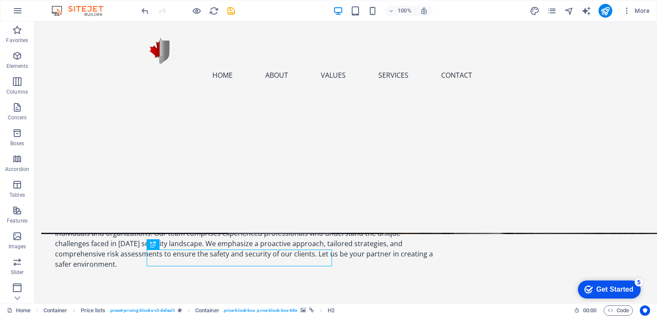
click at [289, 273] on div "H2 Banner Container Preset Button Spacer Text Spacer Menu Bar Menu Logo Contain…" at bounding box center [345, 162] width 622 height 282
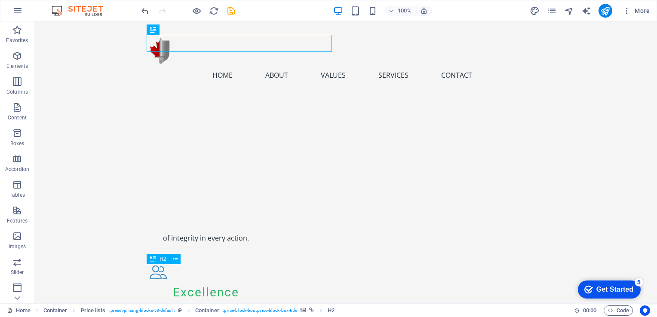
scroll to position [1250, 0]
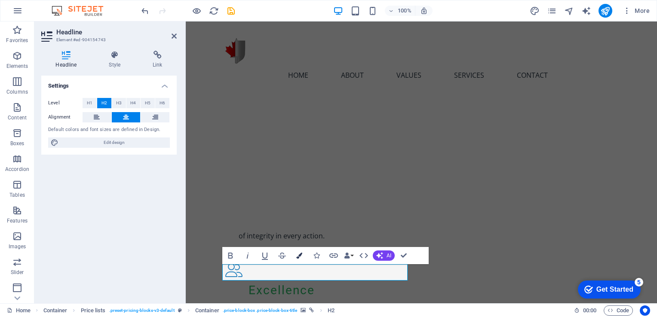
click at [302, 257] on icon "button" at bounding box center [299, 256] width 6 height 6
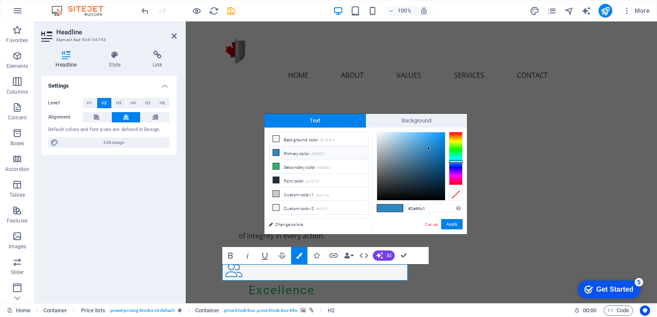
click at [292, 153] on li "Primary color #2E86C1" at bounding box center [318, 153] width 99 height 14
drag, startPoint x: 428, startPoint y: 147, endPoint x: 370, endPoint y: 125, distance: 62.3
click at [370, 125] on div "Text Background less Background color #F5F5F5 Primary color #2E86C1 Secondary c…" at bounding box center [365, 174] width 202 height 120
click at [447, 223] on button "Apply" at bounding box center [451, 224] width 21 height 10
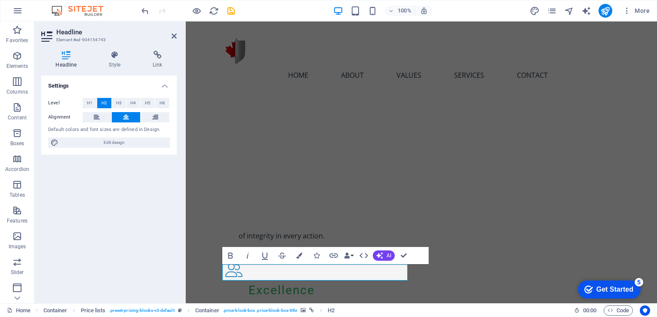
click at [397, 289] on div "H2 Banner Container Preset Button Spacer Text Spacer Menu Bar Menu Logo Contain…" at bounding box center [421, 162] width 471 height 282
click at [300, 257] on icon "button" at bounding box center [299, 256] width 6 height 6
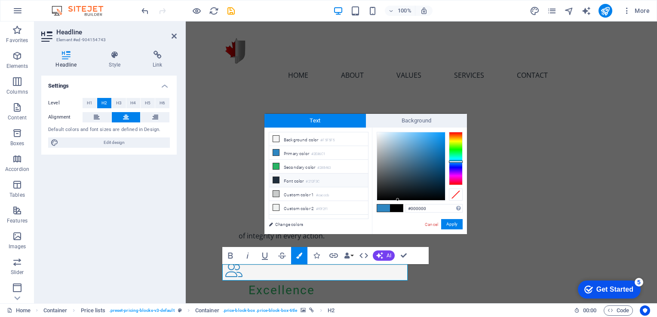
click at [293, 180] on li "Font color #212F3C" at bounding box center [318, 181] width 99 height 14
drag, startPoint x: 406, startPoint y: 185, endPoint x: 431, endPoint y: 208, distance: 33.1
click at [369, 117] on div "Text Background less Background color #F5F5F5 Primary color #2E86C1 Secondary c…" at bounding box center [365, 174] width 202 height 120
type input "#000000"
click at [452, 224] on button "Apply" at bounding box center [451, 224] width 21 height 10
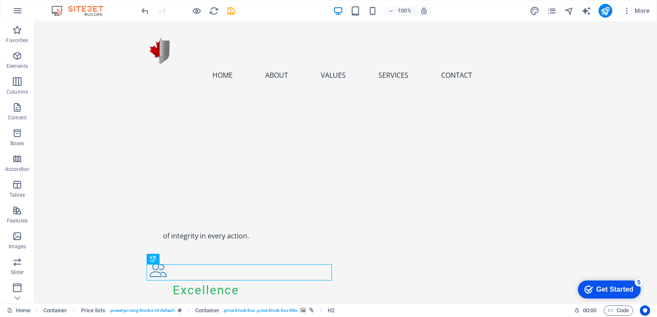
click at [256, 271] on div "H2 Banner Container Preset Button Spacer Text Spacer Menu Bar Menu Logo Contain…" at bounding box center [345, 162] width 622 height 282
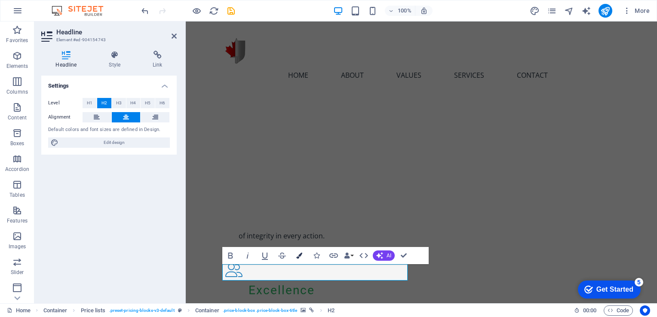
click at [303, 254] on button "Colors" at bounding box center [299, 255] width 16 height 17
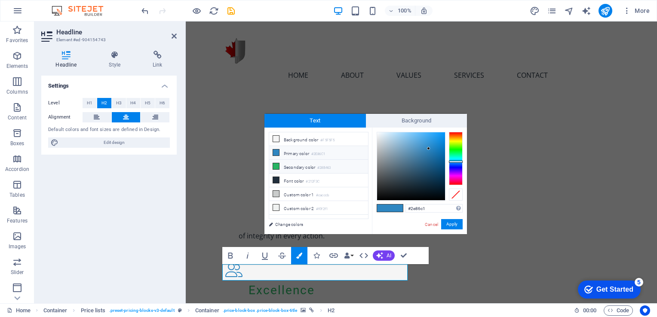
click at [289, 169] on li "Secondary color #28B463" at bounding box center [318, 167] width 99 height 14
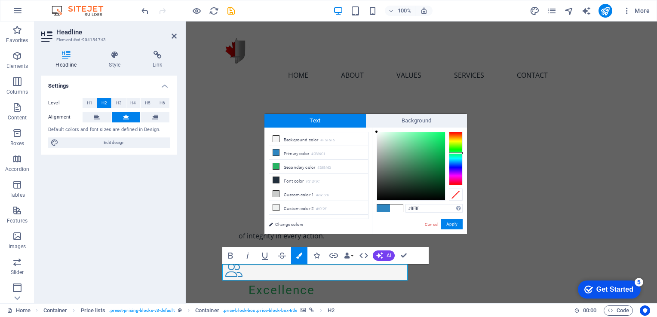
drag, startPoint x: 428, startPoint y: 152, endPoint x: 363, endPoint y: 125, distance: 70.7
click at [363, 124] on div "Text Background less Background color #F5F5F5 Primary color #2E86C1 Secondary c…" at bounding box center [365, 174] width 202 height 120
click at [372, 131] on div "#ffffff Supported formats #0852ed rgb(8, 82, 237) rgba(8, 82, 237, 90%) hsv(221…" at bounding box center [419, 243] width 95 height 231
click at [376, 131] on div at bounding box center [376, 131] width 3 height 3
click at [453, 224] on button "Apply" at bounding box center [451, 224] width 21 height 10
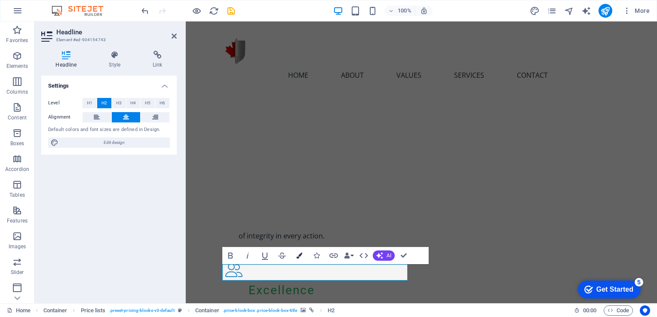
click at [298, 257] on icon "button" at bounding box center [299, 256] width 6 height 6
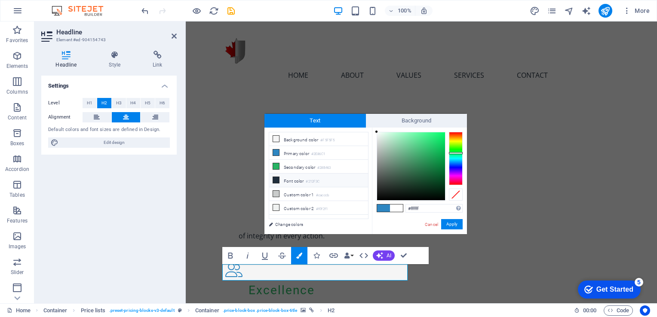
click at [296, 181] on li "Font color #212F3C" at bounding box center [318, 181] width 99 height 14
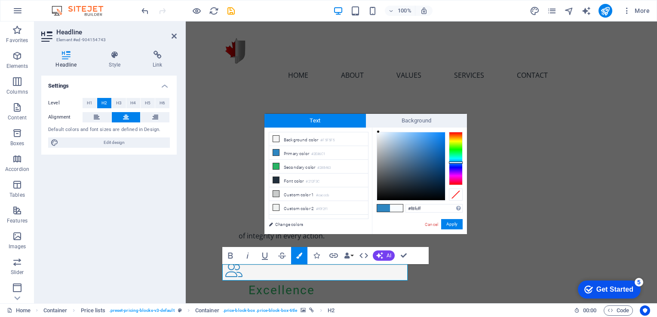
drag, startPoint x: 407, startPoint y: 183, endPoint x: 378, endPoint y: 132, distance: 58.5
click at [378, 132] on div at bounding box center [377, 131] width 3 height 3
click at [453, 224] on button "Apply" at bounding box center [451, 224] width 21 height 10
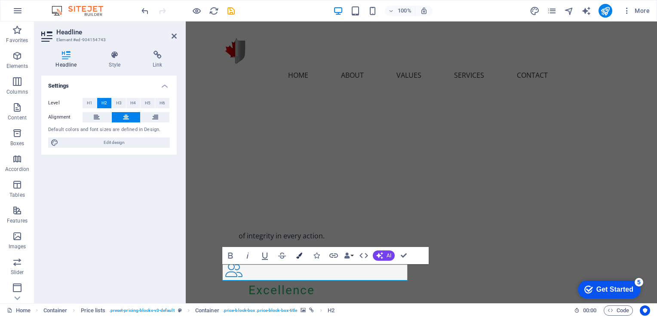
click at [299, 257] on icon "button" at bounding box center [299, 256] width 6 height 6
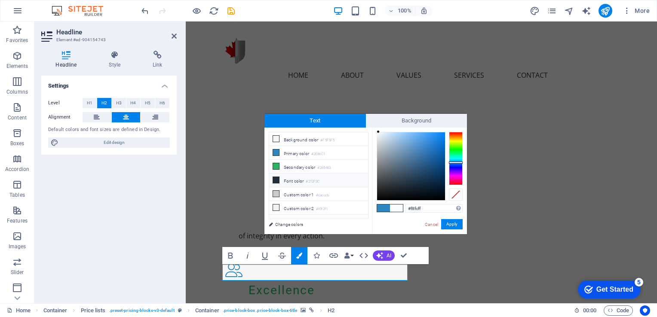
click at [295, 179] on li "Font color #212F3C" at bounding box center [318, 181] width 99 height 14
click at [377, 133] on div at bounding box center [411, 166] width 68 height 68
click at [452, 226] on button "Apply" at bounding box center [451, 224] width 21 height 10
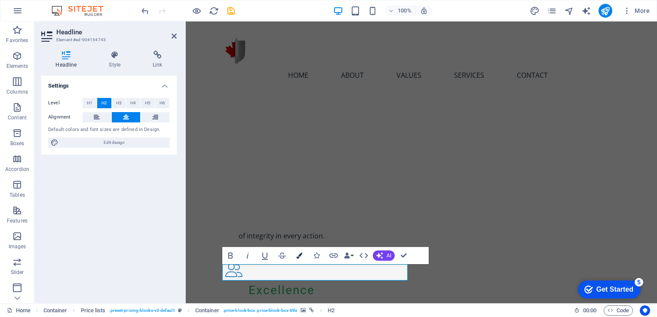
click at [300, 254] on icon "button" at bounding box center [299, 256] width 6 height 6
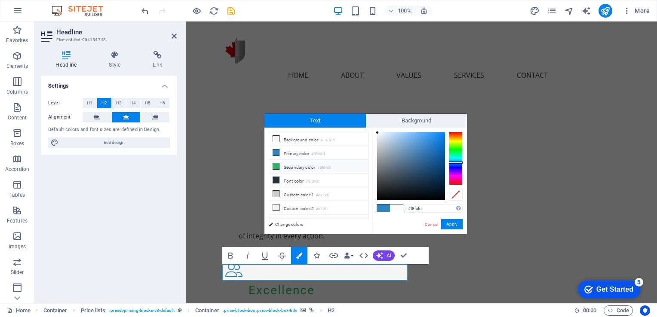
click at [290, 165] on li "Secondary color #28B463" at bounding box center [318, 167] width 99 height 14
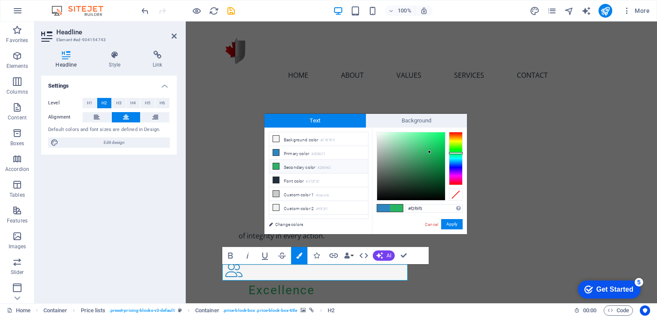
click at [378, 134] on div at bounding box center [411, 166] width 68 height 68
click at [447, 224] on button "Apply" at bounding box center [451, 224] width 21 height 10
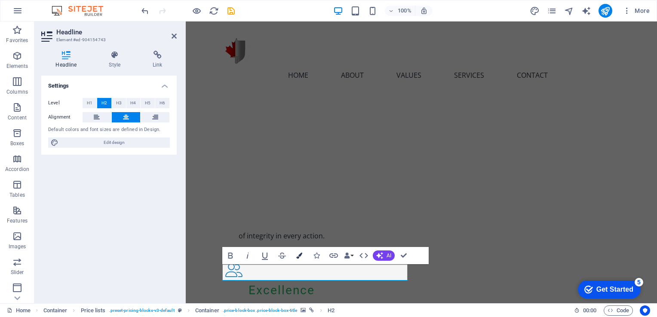
click at [306, 255] on button "Colors" at bounding box center [299, 255] width 16 height 17
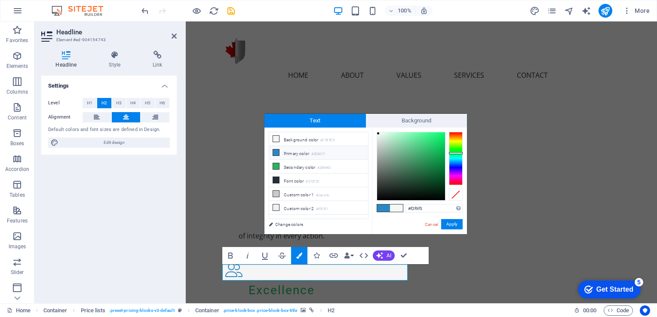
click at [299, 151] on li "Primary color #2E86C1" at bounding box center [318, 153] width 99 height 14
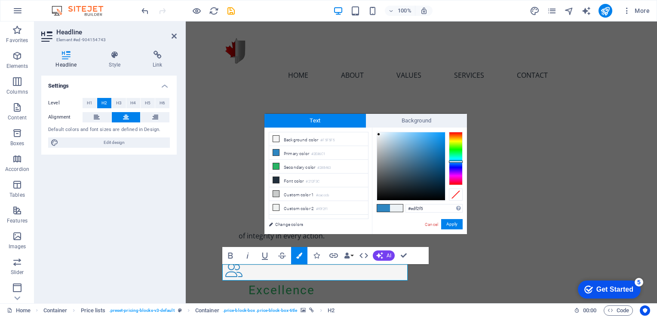
click at [379, 134] on div at bounding box center [411, 166] width 68 height 68
click at [445, 223] on button "Apply" at bounding box center [451, 224] width 21 height 10
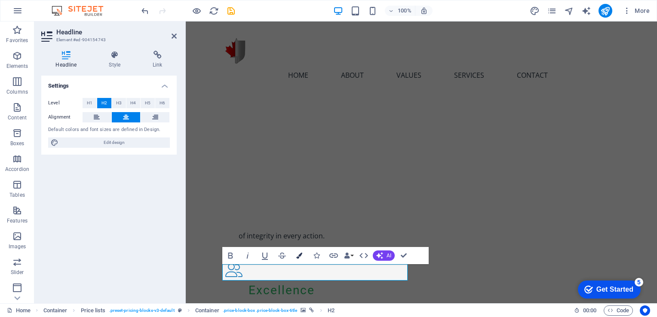
click at [296, 258] on icon "button" at bounding box center [299, 256] width 6 height 6
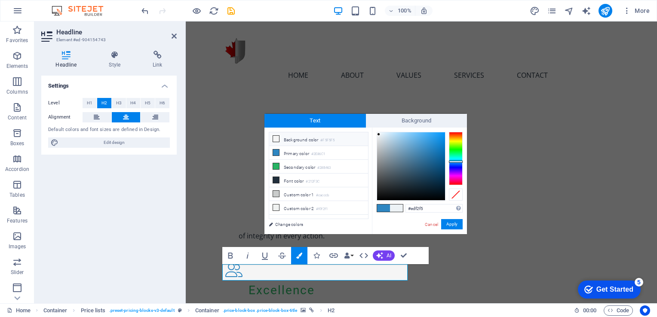
click at [290, 140] on li "Background color #F5F5F5" at bounding box center [318, 139] width 99 height 14
type input "#f5f5f5"
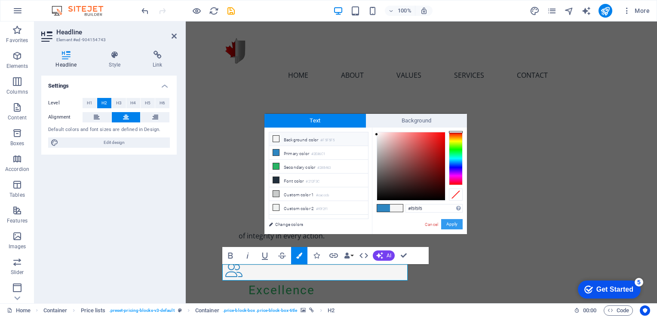
click at [448, 223] on button "Apply" at bounding box center [451, 224] width 21 height 10
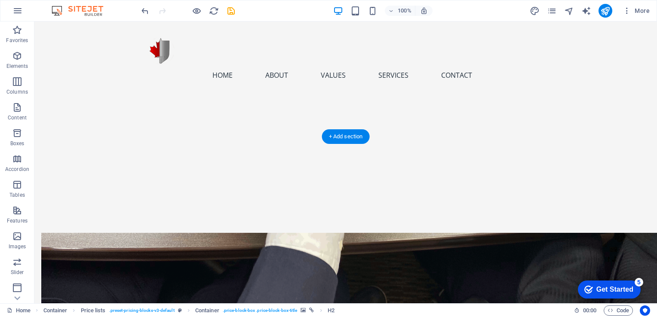
scroll to position [1036, 0]
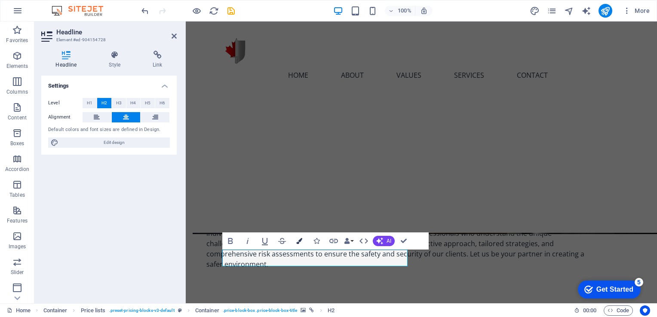
click at [296, 241] on icon "button" at bounding box center [299, 241] width 6 height 6
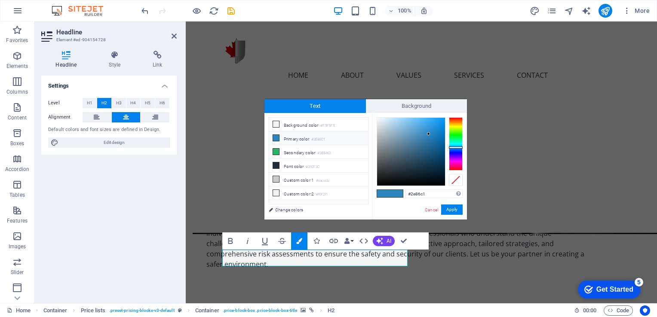
type input "#f3f7f9"
click at [378, 119] on div at bounding box center [411, 152] width 68 height 68
click at [450, 209] on button "Apply" at bounding box center [451, 210] width 21 height 10
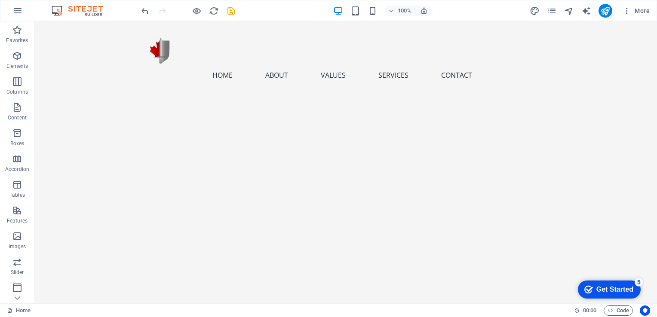
scroll to position [1422, 0]
click at [177, 251] on icon at bounding box center [175, 249] width 5 height 9
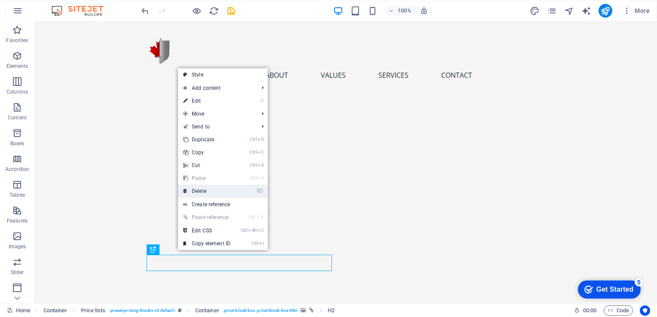
click at [215, 188] on link "⌦ Delete" at bounding box center [207, 191] width 58 height 13
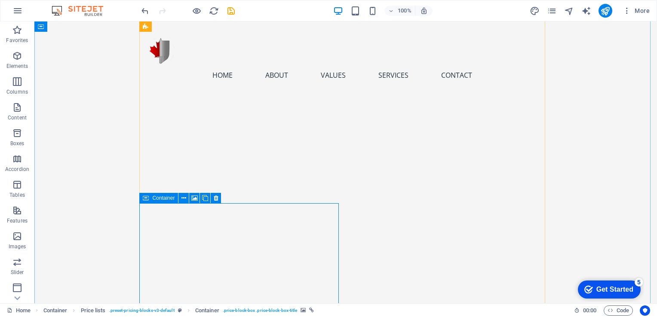
click at [145, 197] on icon at bounding box center [146, 198] width 6 height 10
click at [186, 199] on button at bounding box center [183, 198] width 10 height 10
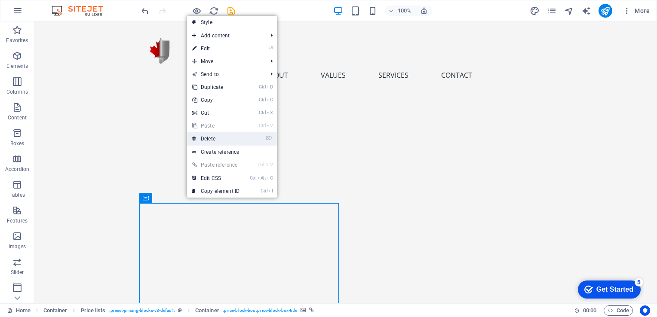
click at [212, 140] on link "⌦ Delete" at bounding box center [216, 138] width 58 height 13
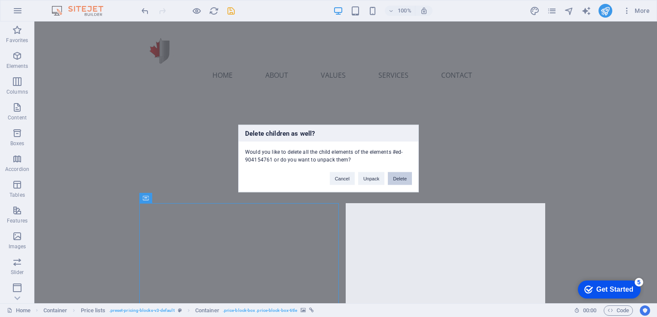
drag, startPoint x: 397, startPoint y: 182, endPoint x: 363, endPoint y: 160, distance: 41.0
click at [397, 182] on button "Delete" at bounding box center [400, 178] width 24 height 13
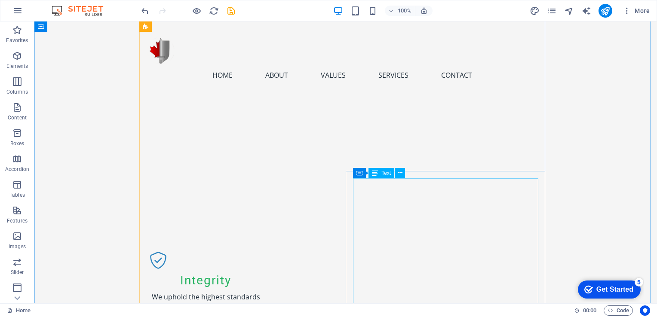
scroll to position [1164, 0]
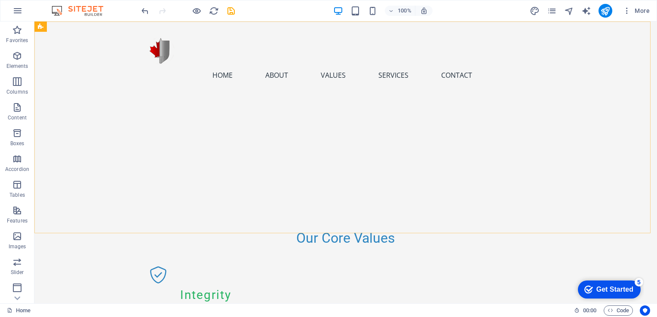
click at [404, 168] on div "Home About Values Services Contact Menu" at bounding box center [345, 126] width 622 height 211
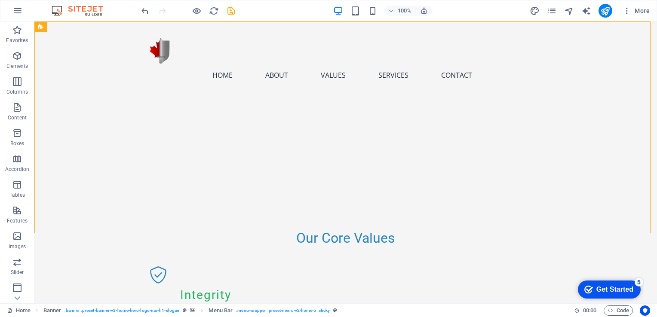
click at [242, 143] on div "Home About Values Services Contact Menu" at bounding box center [345, 126] width 622 height 211
click at [242, 142] on div "Home About Values Services Contact Menu" at bounding box center [345, 126] width 622 height 211
click at [243, 142] on div "Home About Values Services Contact Menu" at bounding box center [345, 126] width 622 height 211
select select "%"
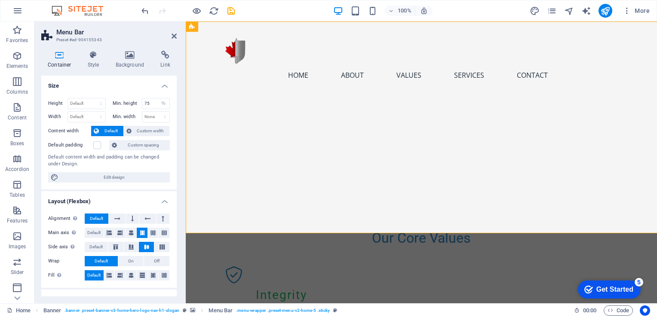
click at [243, 143] on div "Home About Values Services Contact Menu" at bounding box center [421, 126] width 471 height 211
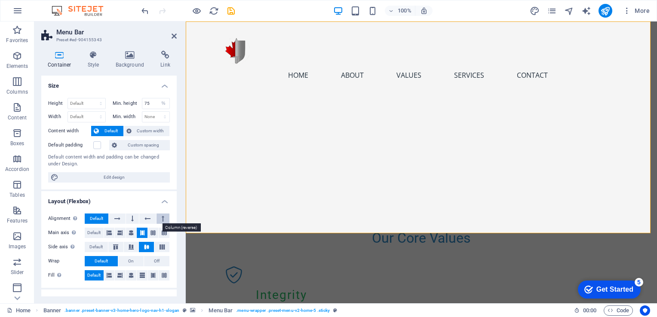
click at [163, 217] on button at bounding box center [162, 219] width 13 height 10
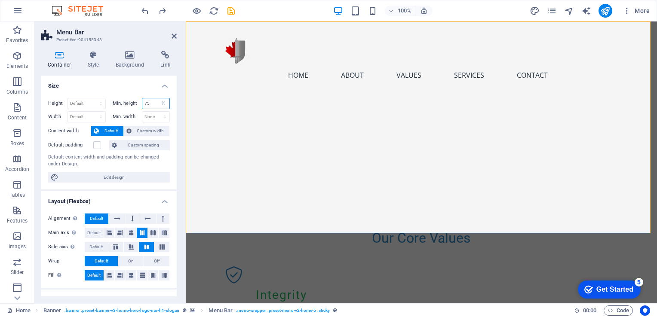
drag, startPoint x: 153, startPoint y: 101, endPoint x: 136, endPoint y: 105, distance: 17.1
click at [136, 105] on div "Min. height 75 None px rem % vh vw" at bounding box center [142, 103] width 58 height 11
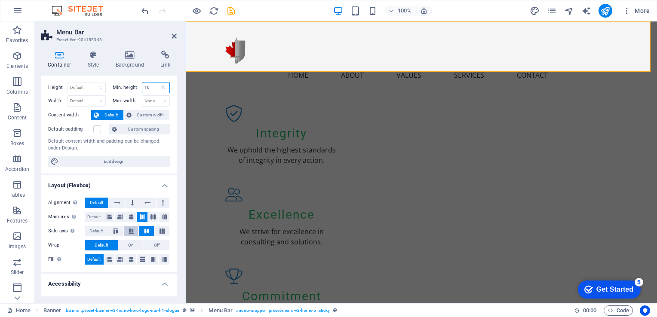
scroll to position [0, 0]
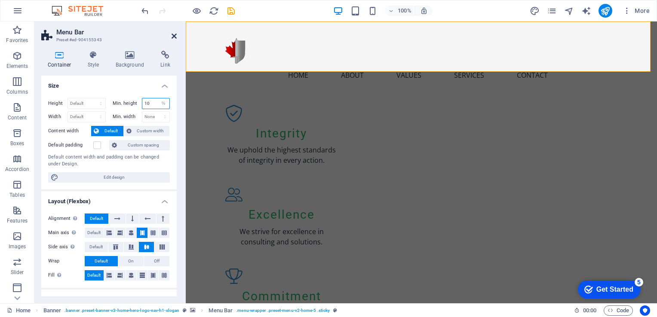
type input "10"
click at [173, 35] on icon at bounding box center [173, 36] width 5 height 7
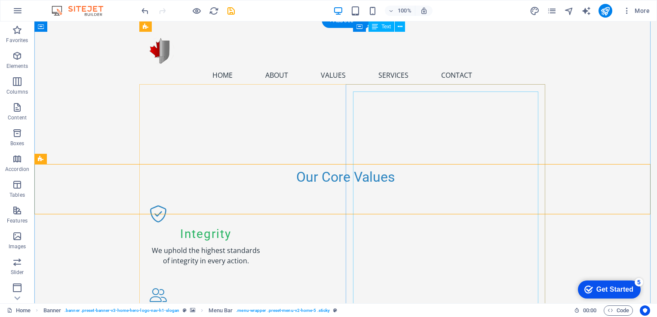
scroll to position [950, 0]
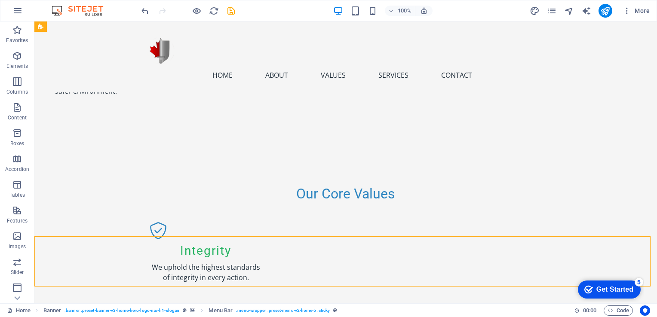
click at [72, 66] on div "Home About Values Services Contact Menu" at bounding box center [345, 56] width 622 height 71
select select "%"
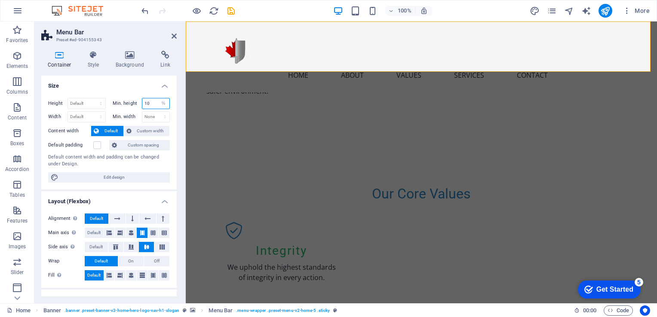
drag, startPoint x: 149, startPoint y: 100, endPoint x: 136, endPoint y: 104, distance: 13.5
click at [136, 104] on div "Min. height 10 None px rem % vh vw" at bounding box center [142, 103] width 58 height 11
type input "5"
click at [134, 94] on div "Height Default px rem % vh vw Min. height 5 None px rem % vh vw Width Default p…" at bounding box center [108, 140] width 135 height 98
click at [174, 37] on icon at bounding box center [173, 36] width 5 height 7
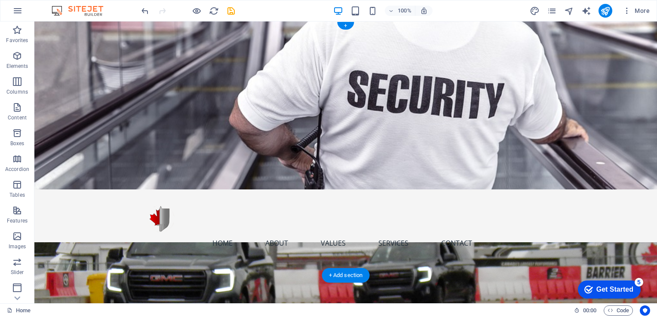
scroll to position [0, 0]
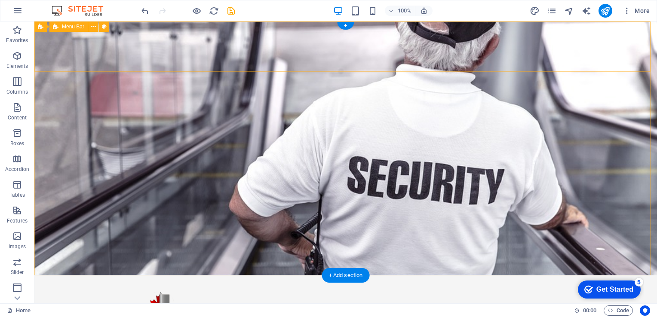
click at [556, 275] on div "Home About Values Services Contact Menu" at bounding box center [345, 310] width 622 height 71
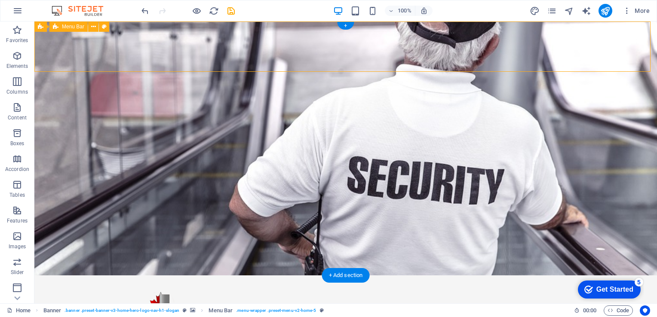
click at [556, 275] on div "Home About Values Services Contact Menu" at bounding box center [345, 310] width 622 height 71
select select "%"
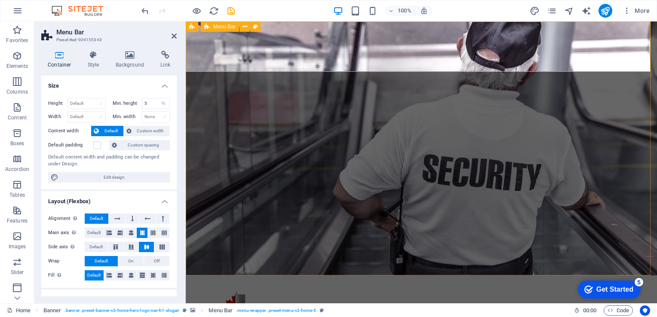
click at [632, 275] on div "Home About Values Services Contact Menu" at bounding box center [421, 310] width 471 height 71
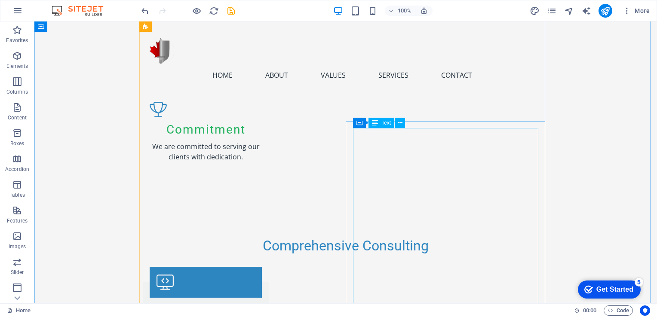
scroll to position [1246, 0]
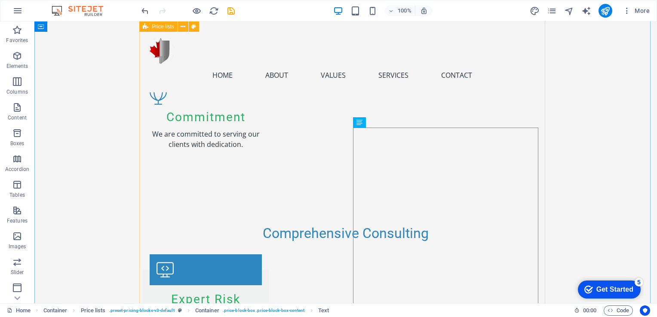
drag, startPoint x: 263, startPoint y: 154, endPoint x: 256, endPoint y: 157, distance: 8.1
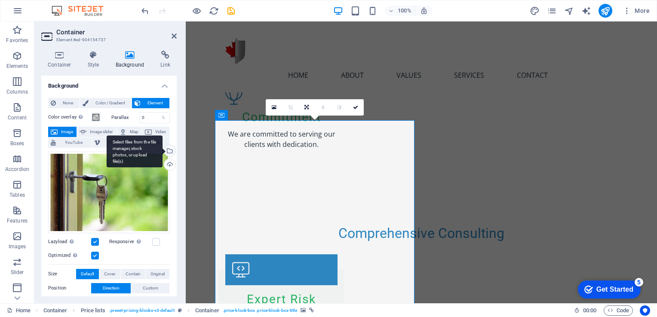
click at [169, 153] on div "Select files from the file manager, stock photos, or upload file(s)" at bounding box center [168, 151] width 13 height 13
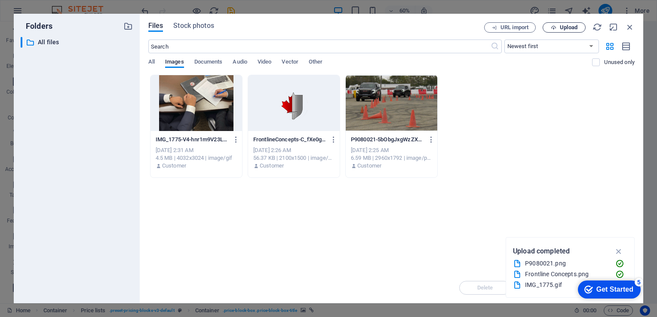
click at [571, 26] on span "Upload" at bounding box center [568, 27] width 18 height 5
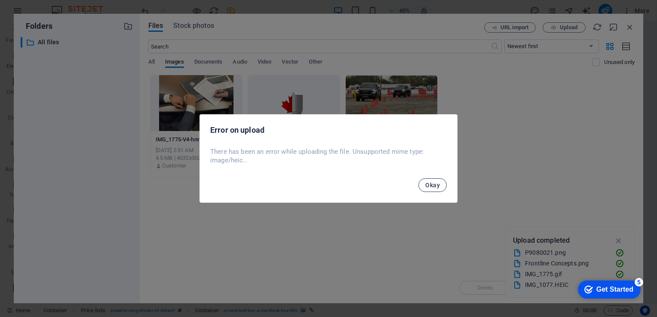
click at [434, 186] on span "Okay" at bounding box center [432, 185] width 15 height 7
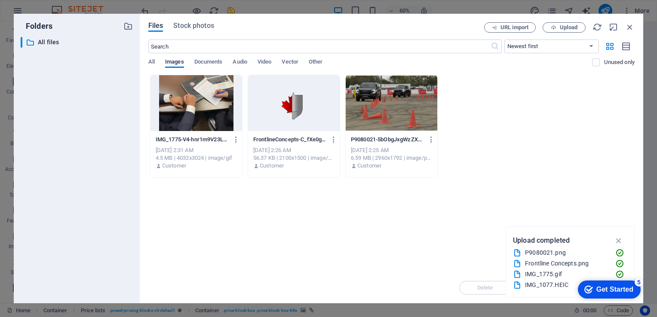
click at [408, 88] on div at bounding box center [391, 103] width 92 height 56
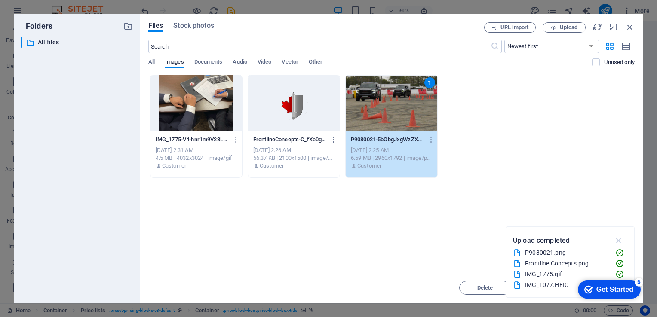
click at [616, 241] on icon "button" at bounding box center [619, 240] width 10 height 9
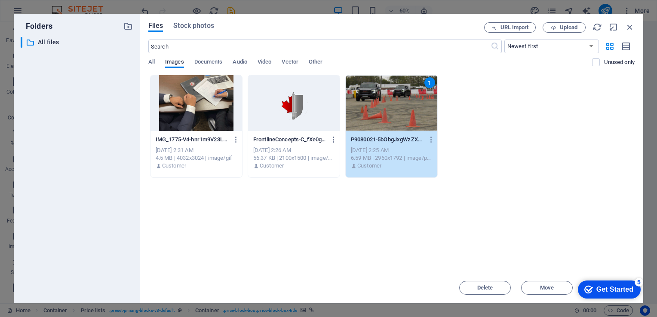
click at [383, 101] on div "1" at bounding box center [391, 103] width 92 height 56
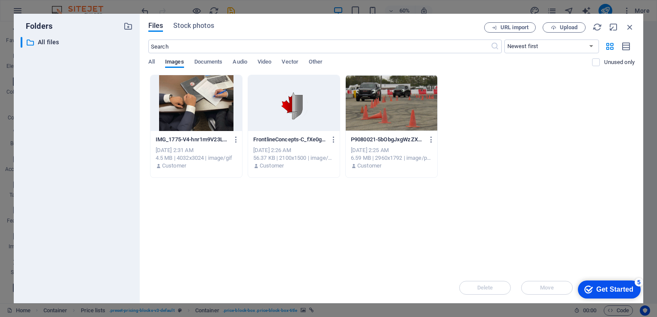
click at [383, 101] on div at bounding box center [391, 103] width 92 height 56
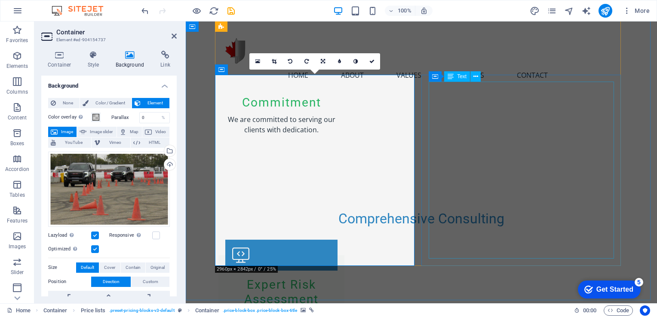
scroll to position [1249, 0]
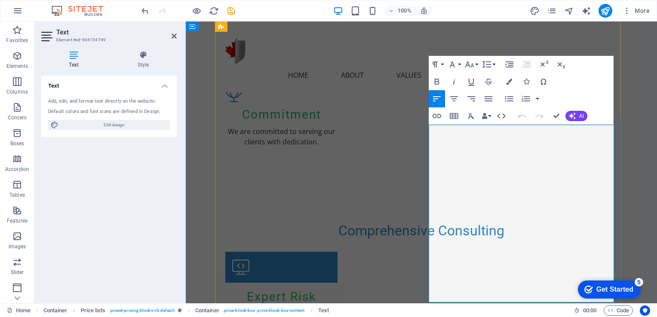
drag, startPoint x: 532, startPoint y: 145, endPoint x: 426, endPoint y: 135, distance: 105.7
drag, startPoint x: 611, startPoint y: 137, endPoint x: 546, endPoint y: 137, distance: 64.9
drag, startPoint x: 468, startPoint y: 180, endPoint x: 428, endPoint y: 163, distance: 42.9
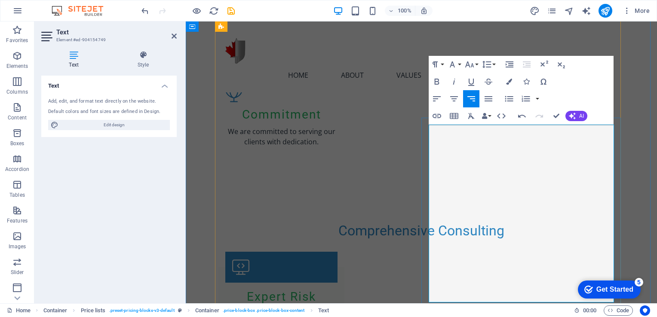
drag, startPoint x: 474, startPoint y: 181, endPoint x: 438, endPoint y: 162, distance: 40.5
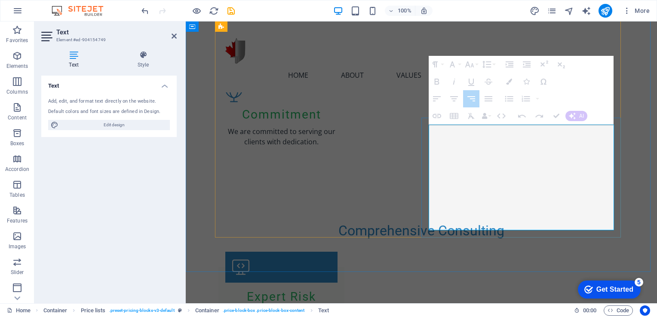
drag, startPoint x: 562, startPoint y: 168, endPoint x: 440, endPoint y: 164, distance: 122.1
drag, startPoint x: 575, startPoint y: 168, endPoint x: 678, endPoint y: 174, distance: 104.2
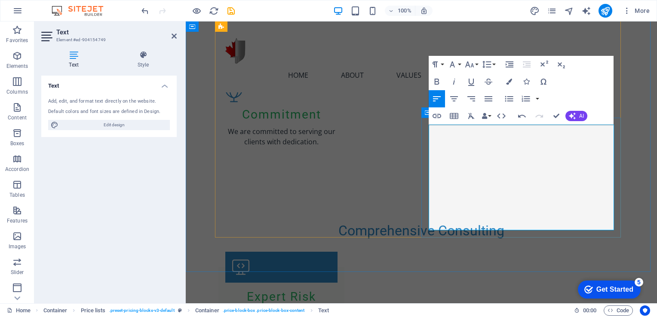
drag, startPoint x: 565, startPoint y: 169, endPoint x: 428, endPoint y: 170, distance: 137.5
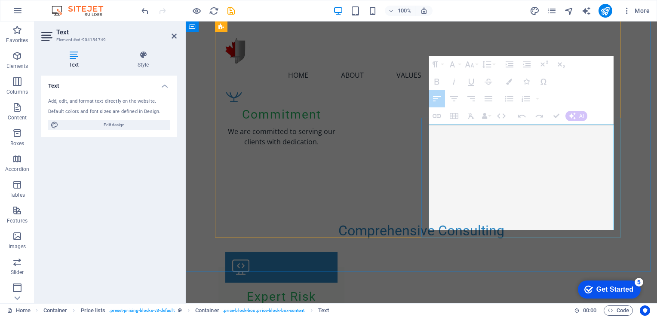
drag, startPoint x: 568, startPoint y: 171, endPoint x: 560, endPoint y: 168, distance: 8.6
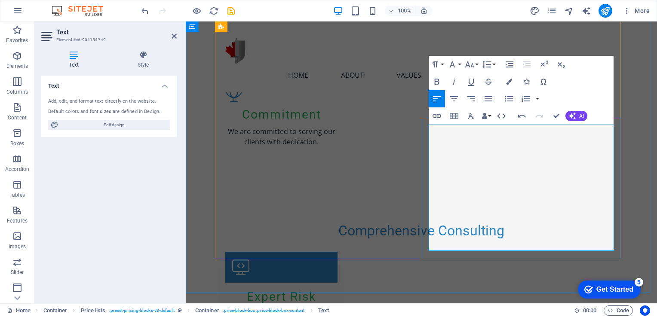
drag, startPoint x: 478, startPoint y: 249, endPoint x: 462, endPoint y: 241, distance: 17.7
click at [441, 209] on icon "button" at bounding box center [442, 212] width 5 height 7
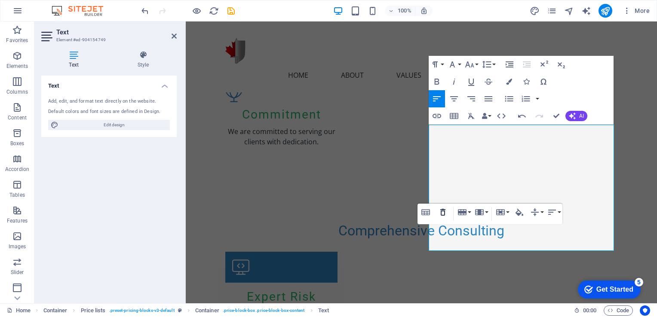
scroll to position [1252, 0]
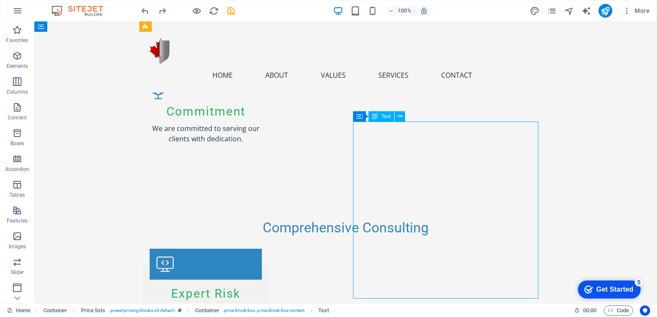
drag, startPoint x: 459, startPoint y: 285, endPoint x: 416, endPoint y: 218, distance: 79.5
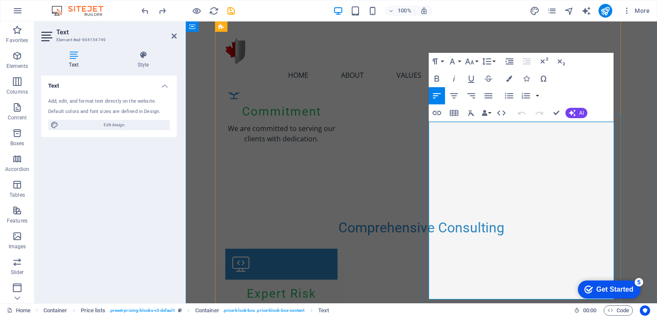
click at [438, 251] on icon "button" at bounding box center [438, 251] width 10 height 10
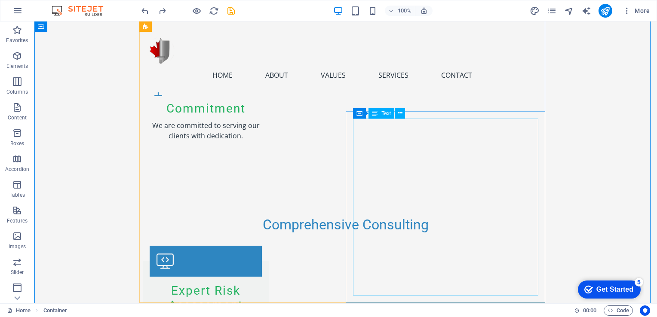
click at [403, 110] on button at bounding box center [399, 113] width 10 height 10
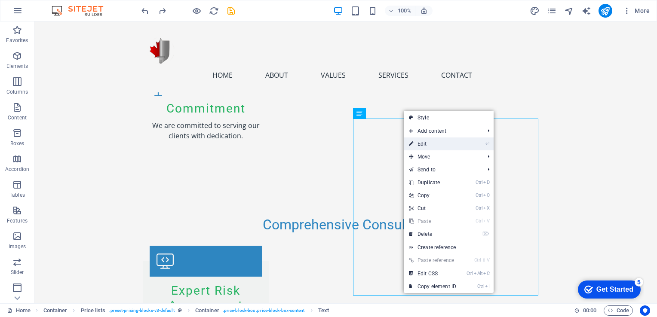
click at [440, 140] on link "⏎ Edit" at bounding box center [432, 144] width 58 height 13
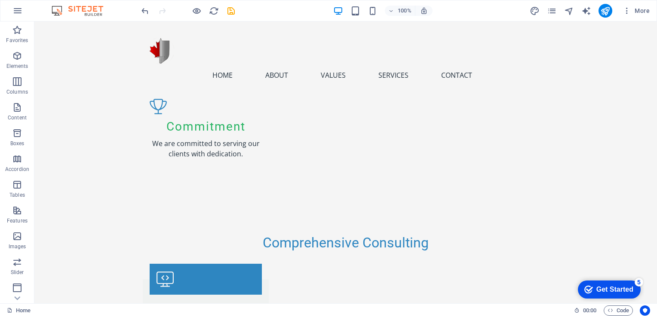
scroll to position [1250, 0]
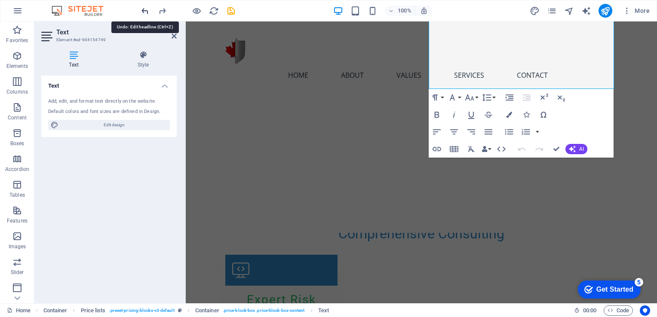
scroll to position [1522, 0]
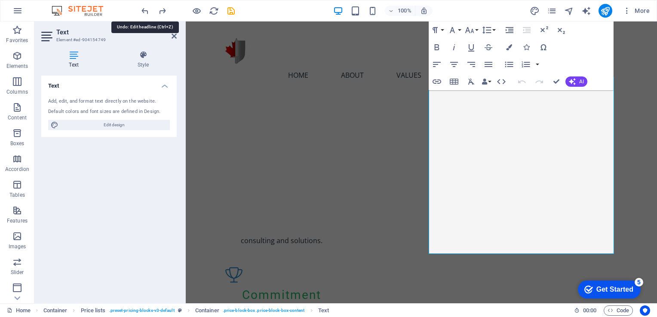
scroll to position [1360, 0]
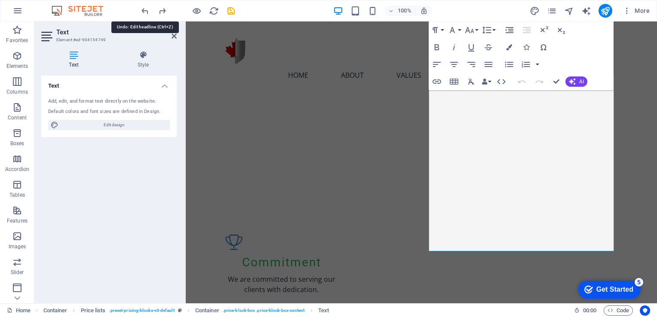
click at [150, 18] on div "100% More" at bounding box center [328, 10] width 656 height 21
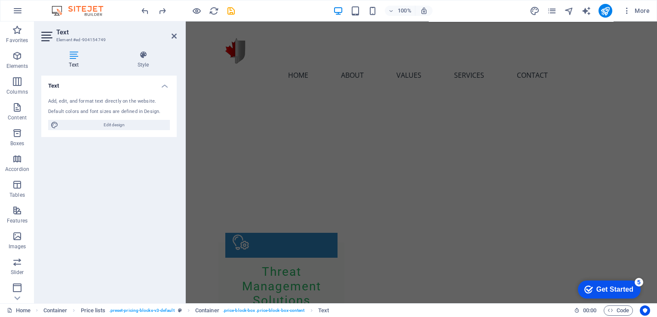
scroll to position [1523, 0]
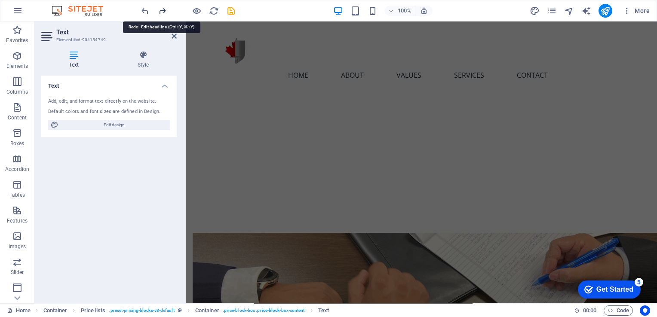
scroll to position [619, 0]
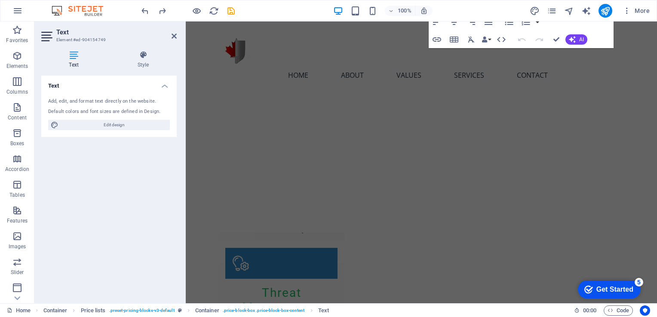
scroll to position [1644, 0]
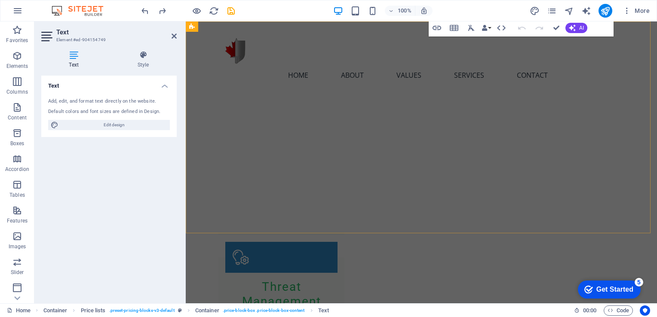
click at [545, 189] on div "Home About Values Services Contact Menu" at bounding box center [421, 126] width 471 height 211
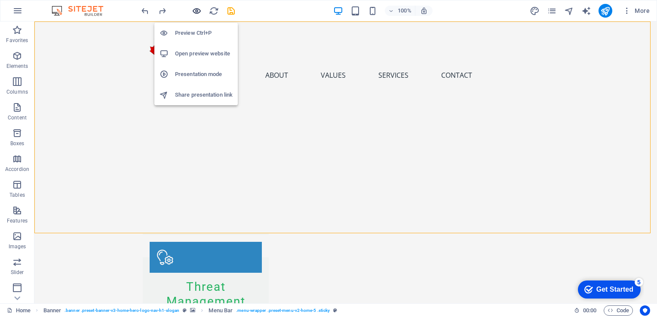
click at [198, 7] on icon "button" at bounding box center [197, 11] width 10 height 10
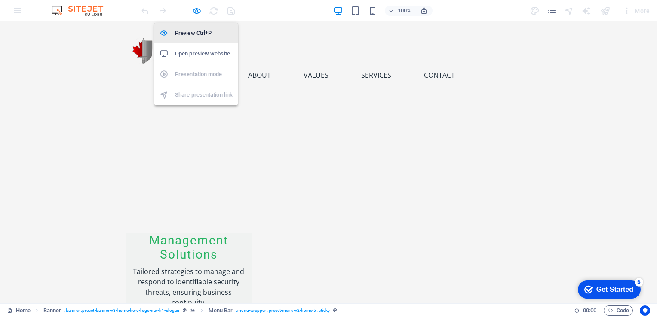
click at [194, 32] on h6 "Preview Ctrl+P" at bounding box center [204, 33] width 58 height 10
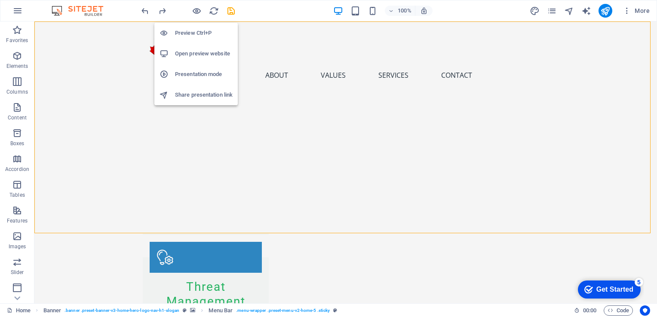
click at [210, 53] on h6 "Open preview website" at bounding box center [204, 54] width 58 height 10
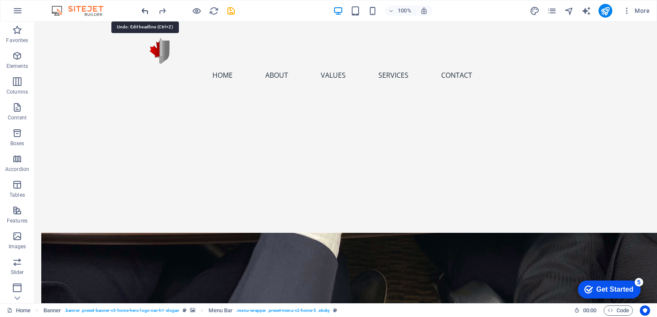
scroll to position [839, 0]
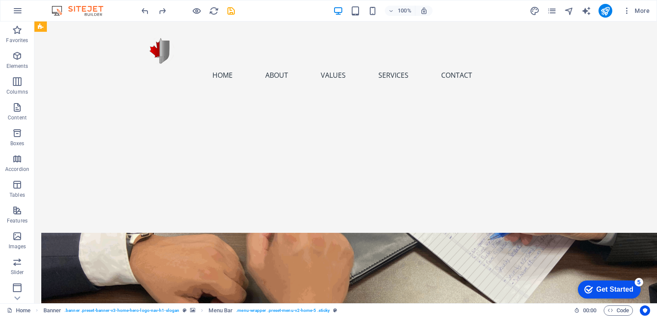
click at [544, 92] on div "Home About Values Services Contact Menu" at bounding box center [345, 126] width 622 height 211
click at [392, 92] on div "Home About Values Services Contact Menu" at bounding box center [345, 126] width 622 height 211
select select "%"
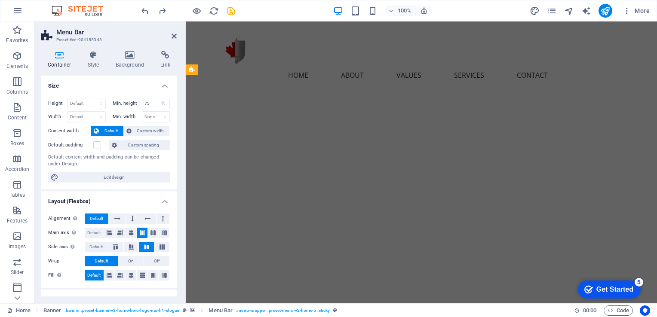
scroll to position [0, 0]
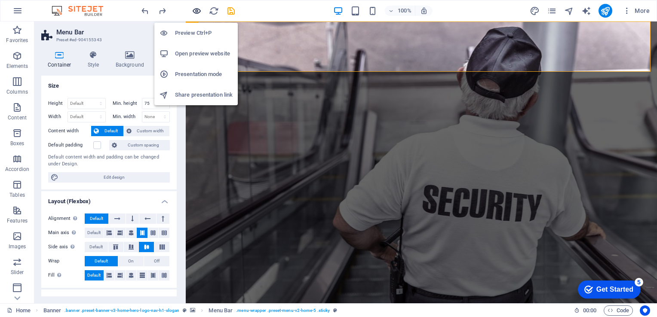
click at [193, 8] on icon "button" at bounding box center [197, 11] width 10 height 10
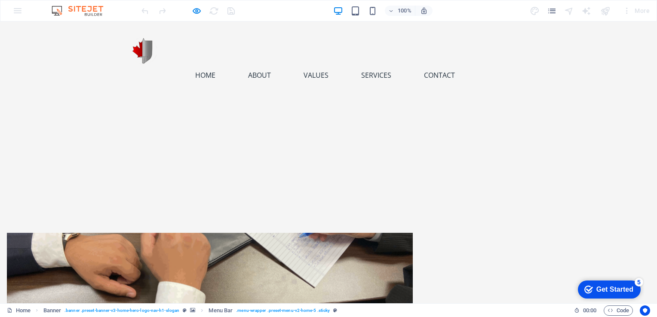
scroll to position [608, 0]
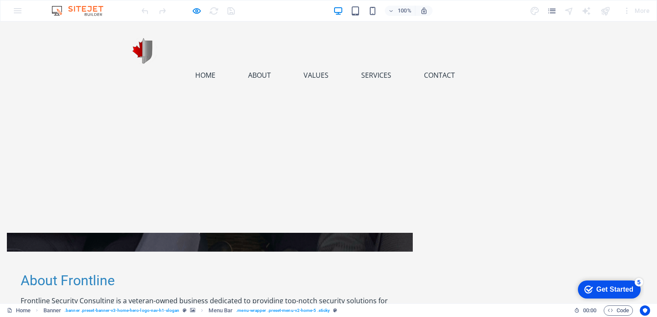
click at [534, 123] on div "Home About Values Services Contact Menu" at bounding box center [328, 126] width 657 height 211
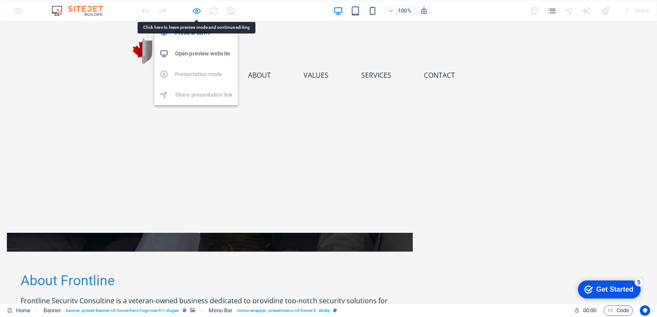
click at [193, 12] on icon "button" at bounding box center [197, 11] width 10 height 10
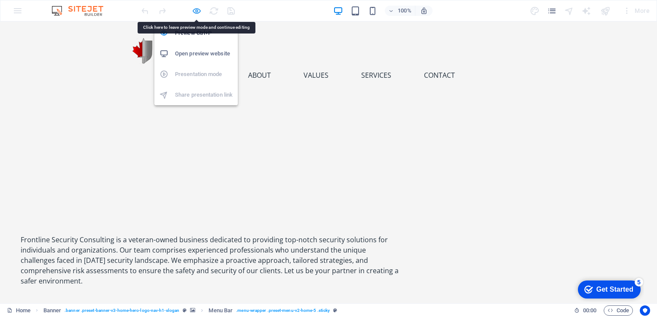
select select "%"
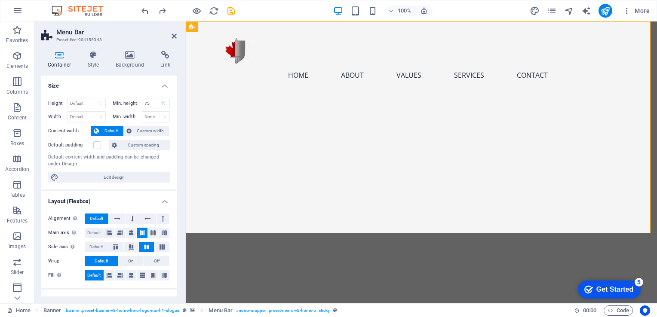
click at [267, 135] on div "Home About Values Services Contact Menu" at bounding box center [421, 126] width 471 height 211
drag, startPoint x: 147, startPoint y: 104, endPoint x: 138, endPoint y: 107, distance: 9.9
click at [138, 107] on div "Min. height 75 None px rem % vh vw" at bounding box center [142, 103] width 58 height 11
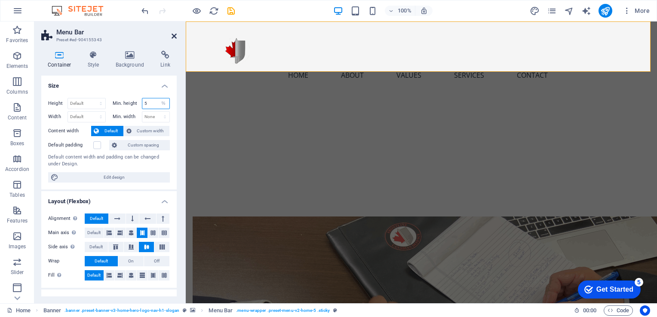
type input "5"
click at [175, 33] on icon at bounding box center [173, 36] width 5 height 7
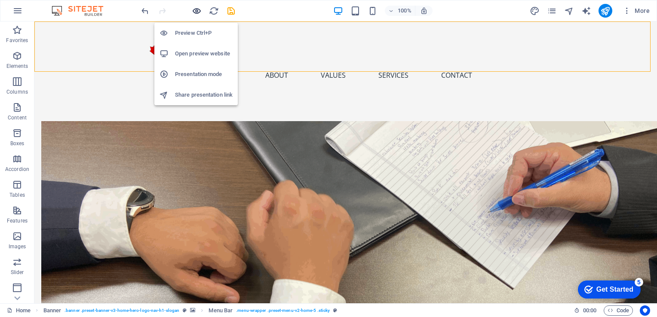
click at [198, 13] on icon "button" at bounding box center [197, 11] width 10 height 10
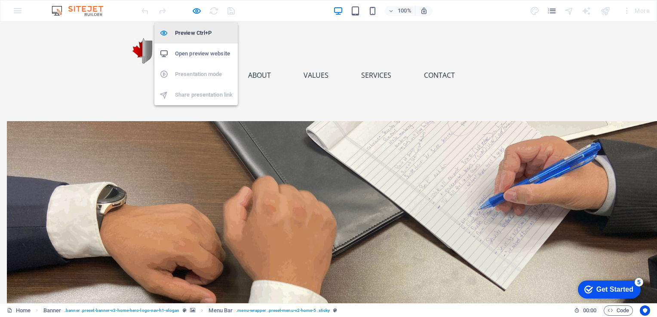
click at [197, 36] on h6 "Preview Ctrl+P" at bounding box center [204, 33] width 58 height 10
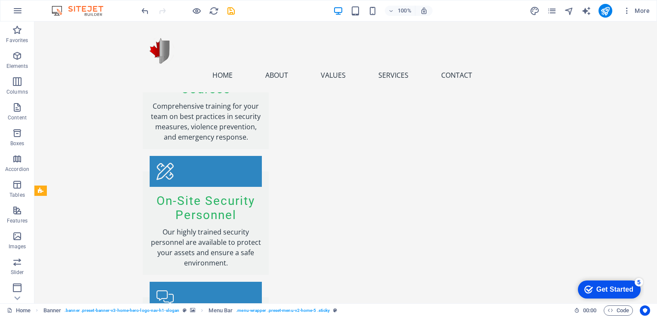
scroll to position [1745, 0]
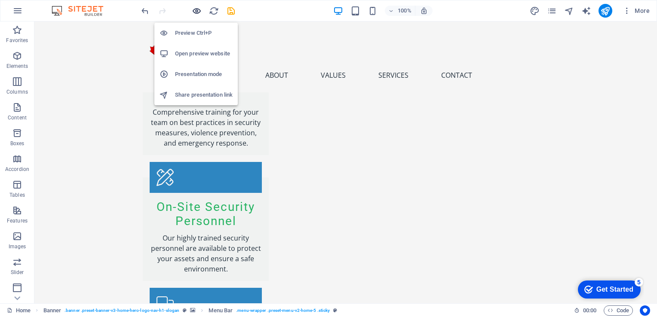
click at [197, 12] on icon "button" at bounding box center [197, 11] width 10 height 10
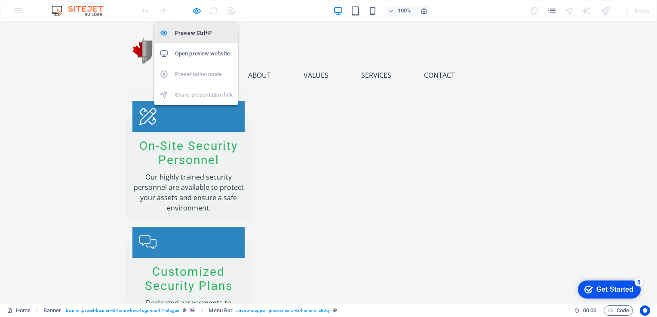
click at [184, 38] on li "Preview Ctrl+P" at bounding box center [195, 33] width 83 height 21
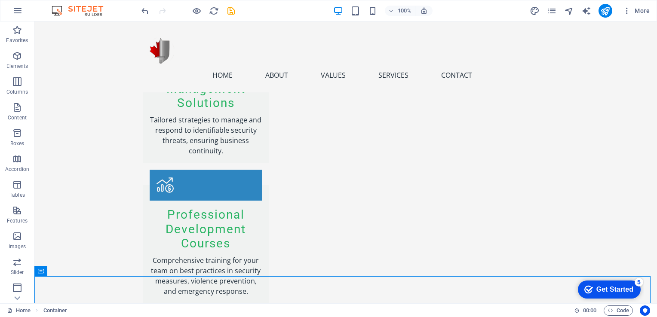
scroll to position [1621, 0]
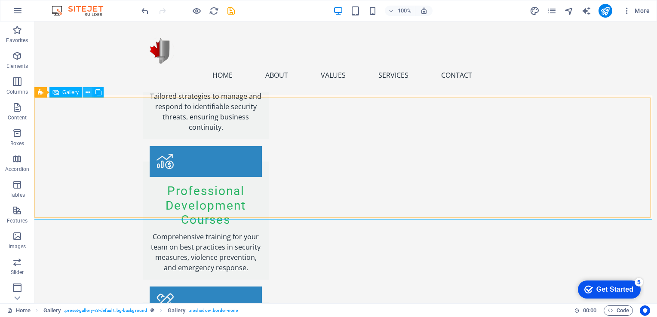
click at [90, 91] on button at bounding box center [88, 92] width 10 height 10
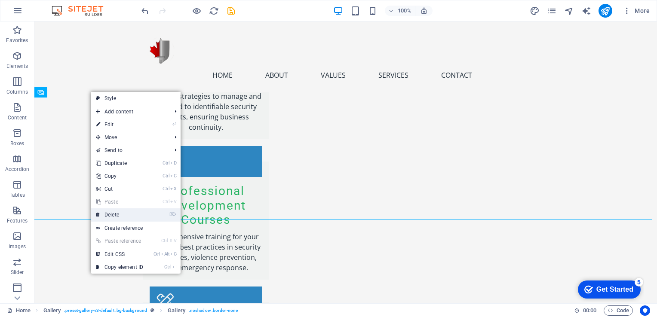
click at [122, 216] on link "⌦ Delete" at bounding box center [120, 214] width 58 height 13
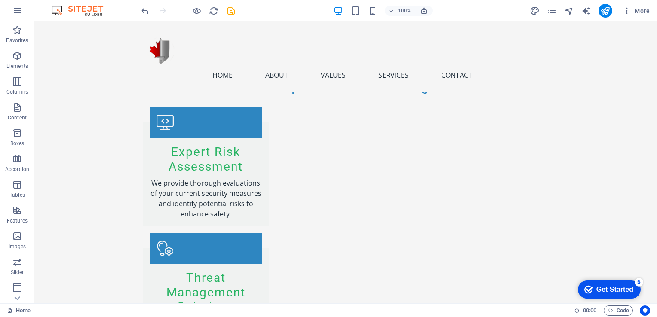
scroll to position [1396, 0]
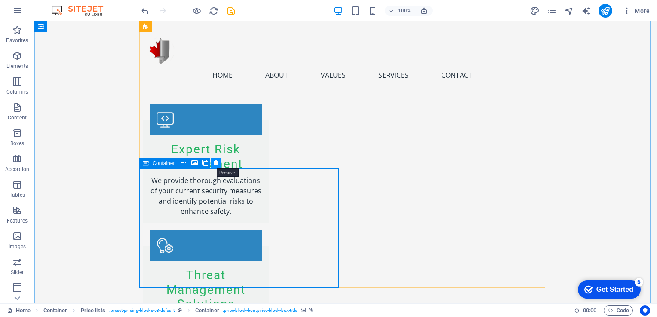
click at [217, 164] on icon at bounding box center [216, 163] width 5 height 9
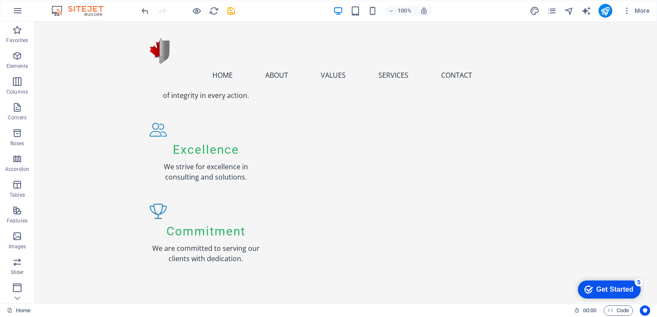
scroll to position [1097, 0]
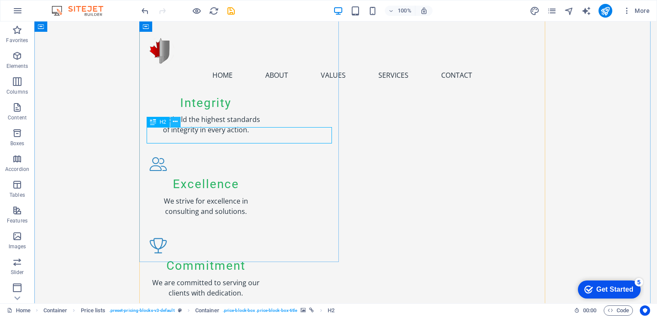
click at [171, 118] on button at bounding box center [175, 122] width 10 height 10
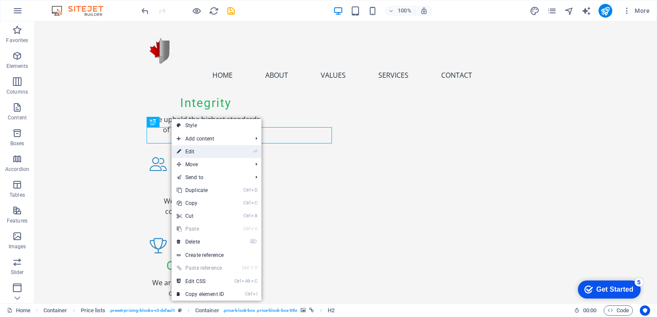
click at [191, 152] on link "⏎ Edit" at bounding box center [200, 151] width 58 height 13
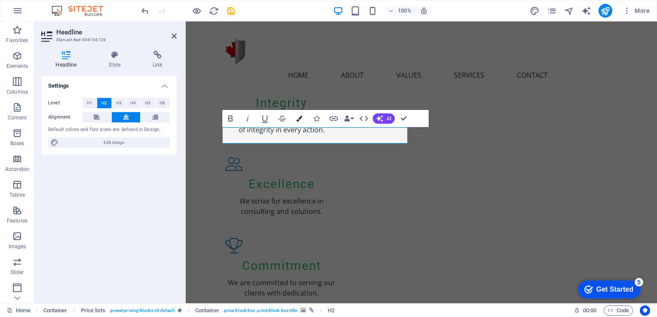
click at [296, 116] on icon "button" at bounding box center [299, 119] width 6 height 6
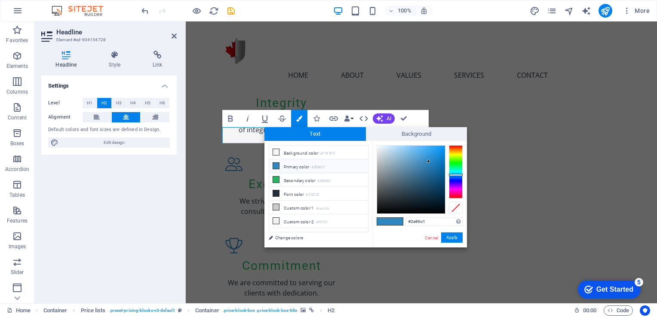
click at [277, 169] on li "Primary color #2E86C1" at bounding box center [318, 166] width 99 height 14
click at [277, 166] on icon at bounding box center [276, 166] width 6 height 6
type input "#ebf3f8"
click at [380, 147] on div at bounding box center [411, 180] width 68 height 68
click at [457, 239] on button "Apply" at bounding box center [451, 237] width 21 height 10
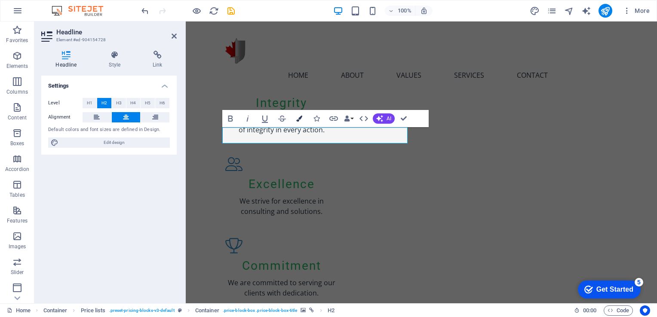
click at [301, 117] on icon "button" at bounding box center [299, 119] width 6 height 6
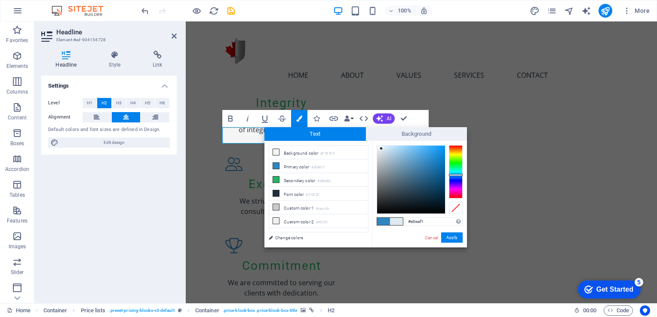
click at [381, 149] on div at bounding box center [411, 180] width 68 height 68
type input "#f6f9fb"
click at [378, 146] on div at bounding box center [411, 180] width 68 height 68
click at [452, 239] on button "Apply" at bounding box center [451, 237] width 21 height 10
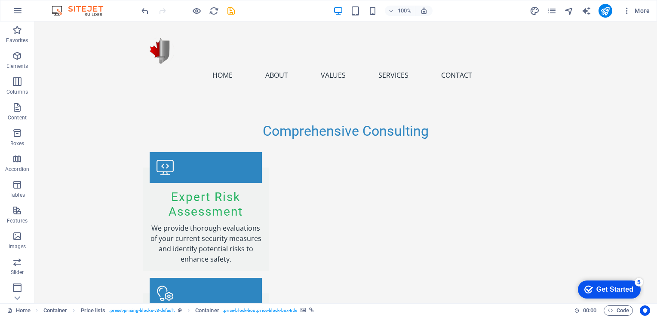
scroll to position [1327, 0]
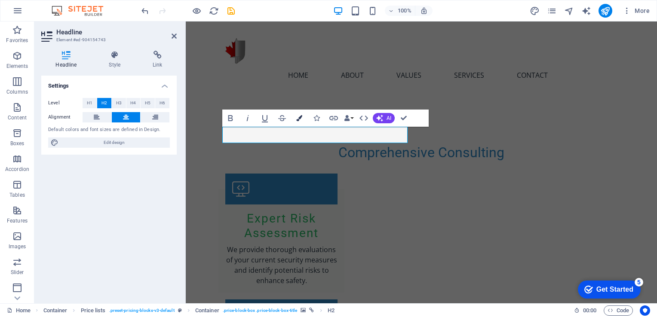
click at [299, 116] on icon "button" at bounding box center [299, 118] width 6 height 6
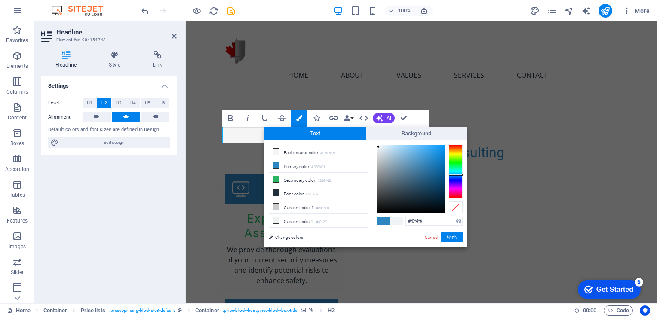
click at [378, 147] on div at bounding box center [411, 179] width 68 height 68
click at [376, 146] on div at bounding box center [377, 146] width 3 height 3
click at [458, 241] on button "Apply" at bounding box center [451, 237] width 21 height 10
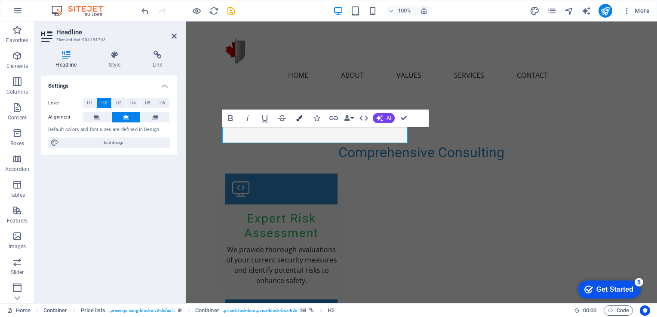
click at [297, 115] on icon "button" at bounding box center [299, 118] width 6 height 6
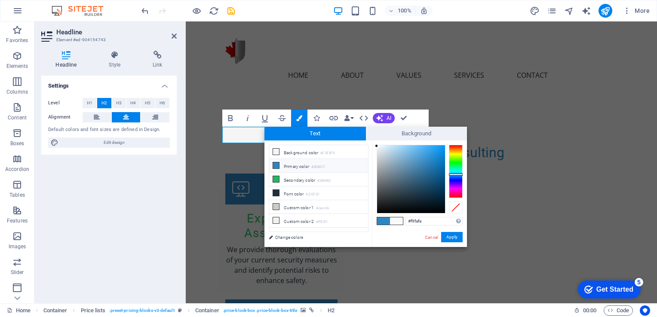
click at [274, 165] on icon at bounding box center [276, 165] width 6 height 6
type input "#f3f5f6"
click at [377, 147] on div at bounding box center [411, 179] width 68 height 68
click at [455, 232] on button "Apply" at bounding box center [451, 237] width 21 height 10
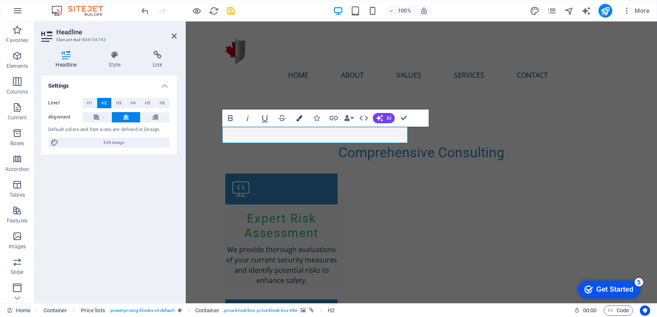
click at [305, 116] on button "Colors" at bounding box center [299, 118] width 16 height 17
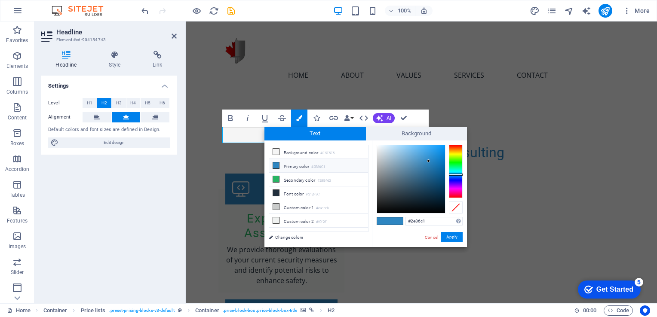
type input "#f0f4f6"
click at [378, 147] on div at bounding box center [411, 179] width 68 height 68
click at [452, 237] on button "Apply" at bounding box center [451, 237] width 21 height 10
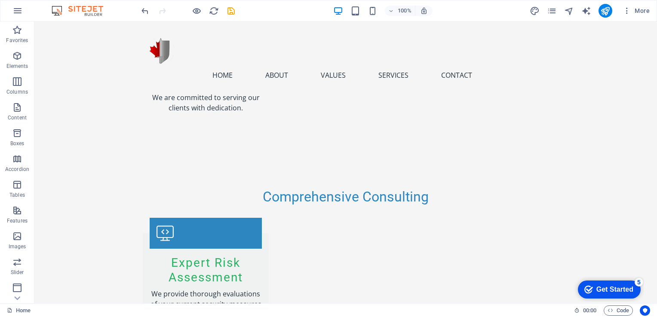
scroll to position [1285, 0]
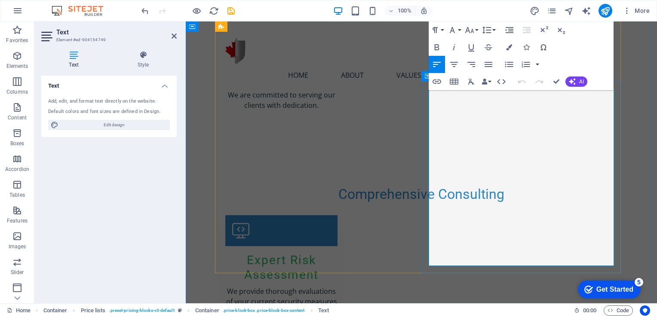
drag, startPoint x: 537, startPoint y: 109, endPoint x: 424, endPoint y: 94, distance: 114.0
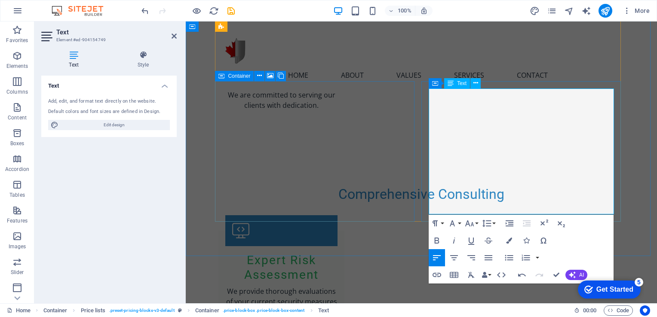
drag, startPoint x: 475, startPoint y: 207, endPoint x: 428, endPoint y: 195, distance: 48.5
drag, startPoint x: 479, startPoint y: 207, endPoint x: 448, endPoint y: 190, distance: 35.2
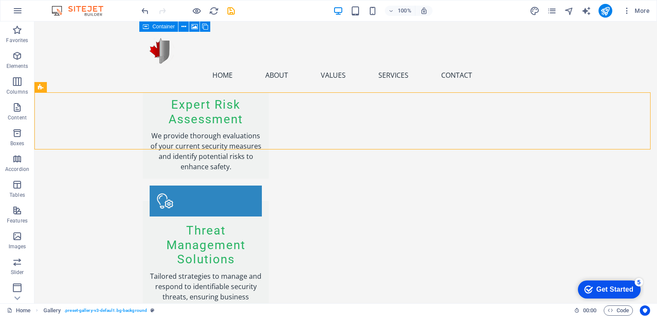
scroll to position [1438, 0]
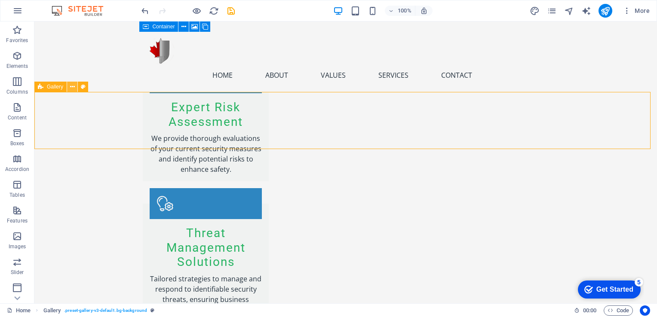
click at [74, 87] on button at bounding box center [72, 87] width 10 height 10
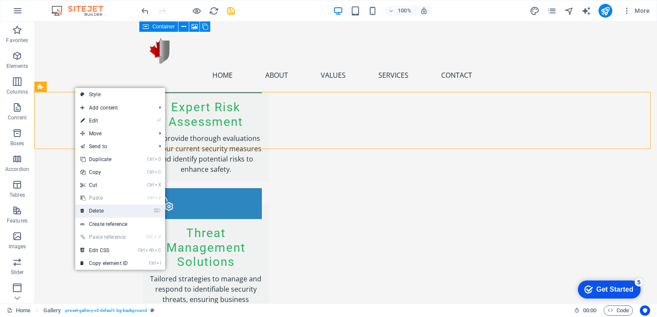
click at [111, 211] on link "⌦ Delete" at bounding box center [104, 211] width 58 height 13
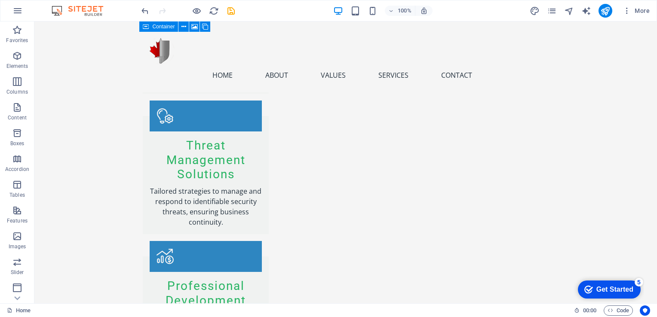
scroll to position [1626, 0]
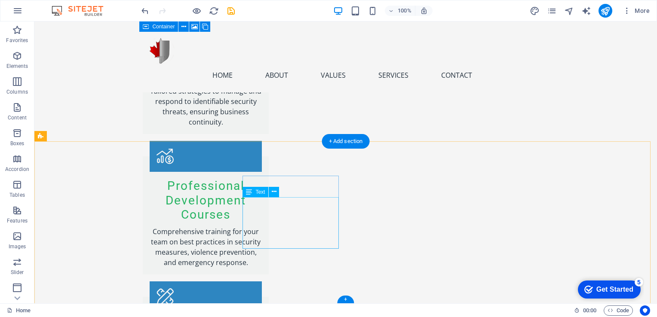
drag, startPoint x: 326, startPoint y: 230, endPoint x: 256, endPoint y: 230, distance: 69.6
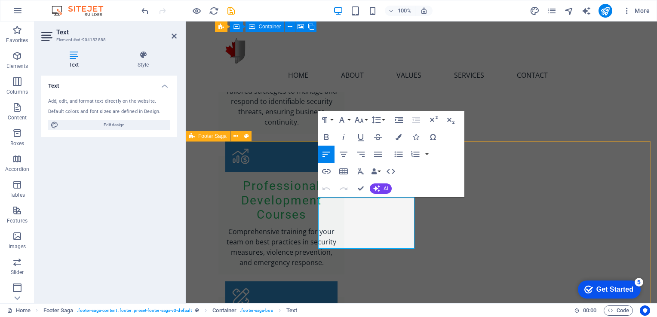
drag, startPoint x: 355, startPoint y: 236, endPoint x: 318, endPoint y: 225, distance: 39.0
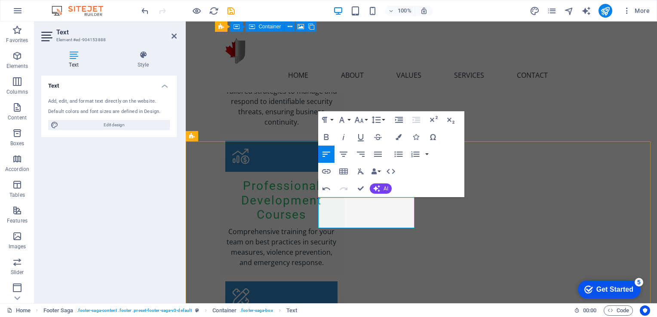
drag, startPoint x: 371, startPoint y: 204, endPoint x: 319, endPoint y: 204, distance: 52.4
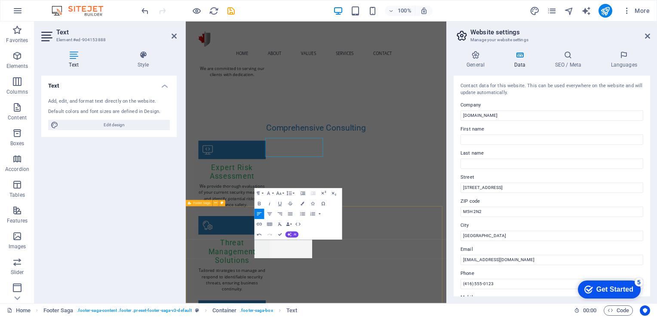
scroll to position [1607, 0]
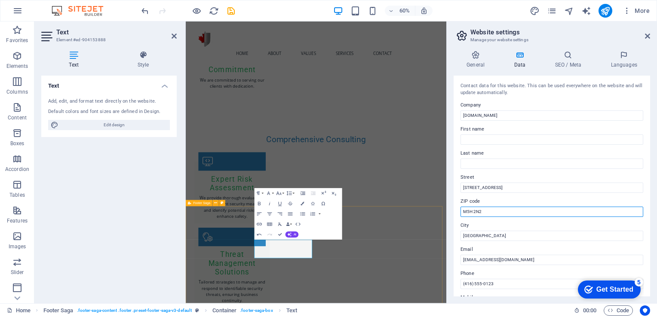
drag, startPoint x: 668, startPoint y: 234, endPoint x: 580, endPoint y: 333, distance: 132.1
drag, startPoint x: 481, startPoint y: 211, endPoint x: 462, endPoint y: 211, distance: 18.5
click at [462, 211] on input "M5H 2N2" at bounding box center [551, 212] width 183 height 10
type input "T6E3N4"
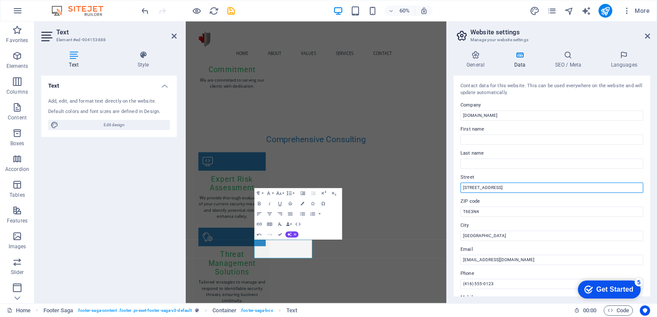
drag, startPoint x: 686, startPoint y: 211, endPoint x: 615, endPoint y: 297, distance: 111.1
click at [495, 186] on input "123 Security Ave4107 99St" at bounding box center [551, 188] width 183 height 10
type input "4107 99St"
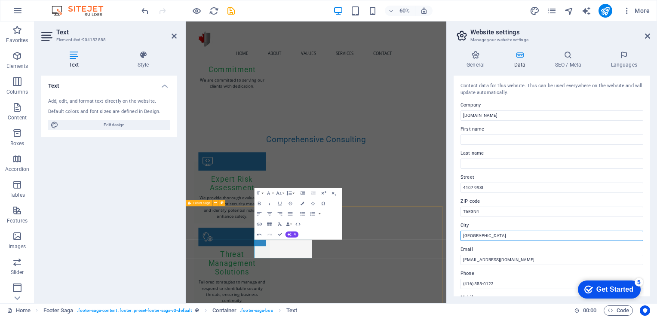
drag, startPoint x: 665, startPoint y: 255, endPoint x: 609, endPoint y: 381, distance: 137.5
drag, startPoint x: 480, startPoint y: 240, endPoint x: 461, endPoint y: 238, distance: 19.4
click at [461, 238] on input "Toronto" at bounding box center [551, 236] width 183 height 10
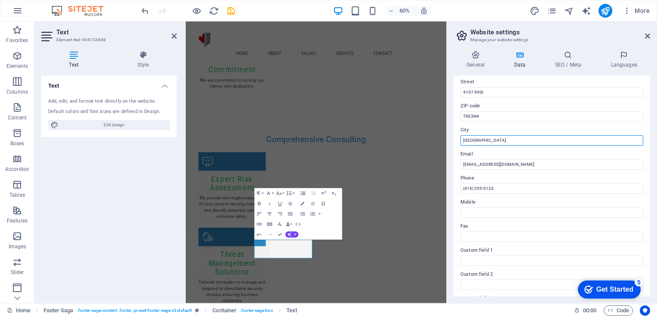
scroll to position [100, 0]
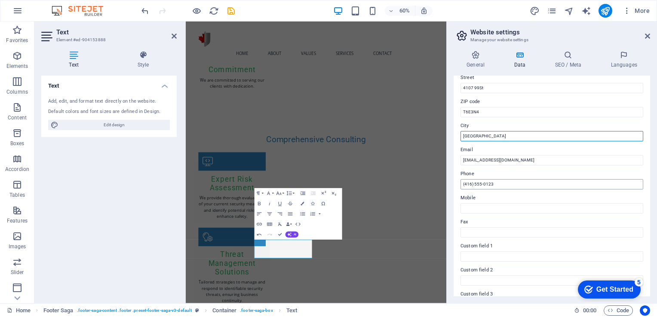
type input "Edmonton"
drag, startPoint x: 687, startPoint y: 207, endPoint x: 616, endPoint y: 301, distance: 118.1
type input "(416) 555-012"
drag, startPoint x: 650, startPoint y: 160, endPoint x: 654, endPoint y: 205, distance: 45.3
click at [654, 205] on div "General Data SEO / Meta Languages Website name frontlinecd.ca Logo Drag files h…" at bounding box center [551, 174] width 210 height 260
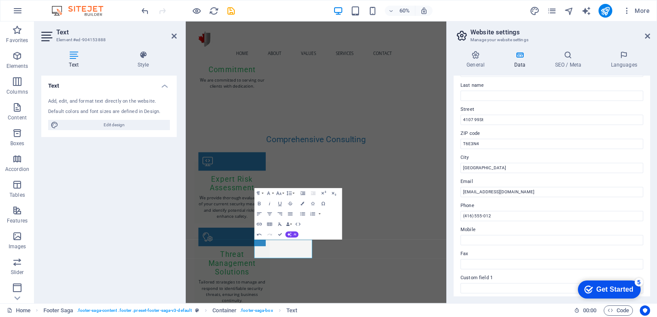
scroll to position [0, 0]
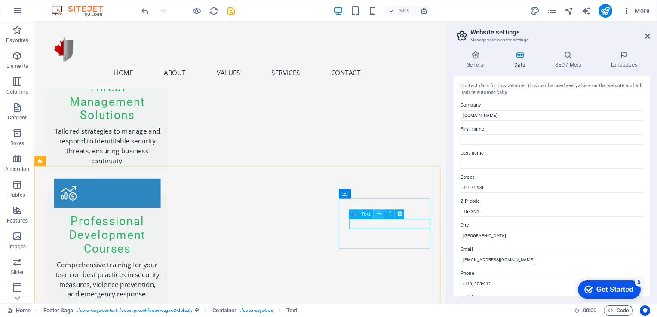
click at [381, 213] on icon at bounding box center [378, 214] width 4 height 9
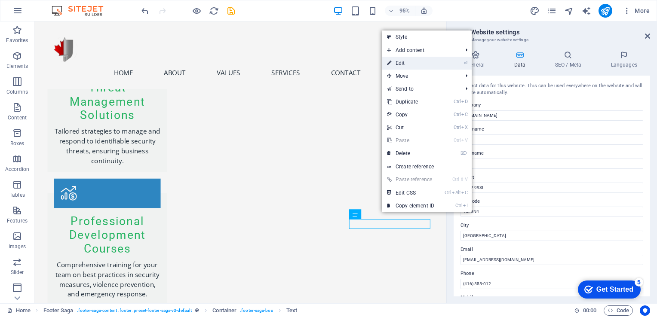
click at [406, 58] on link "⏎ Edit" at bounding box center [411, 63] width 58 height 13
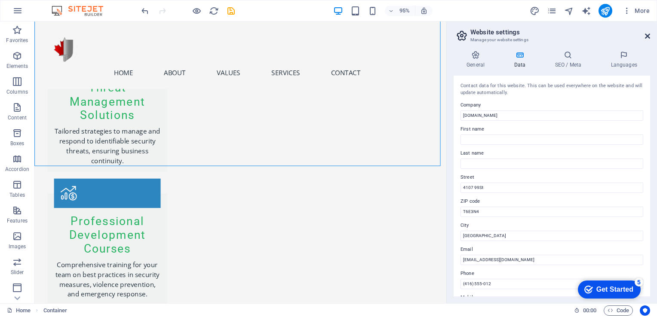
click at [646, 36] on icon at bounding box center [647, 36] width 5 height 7
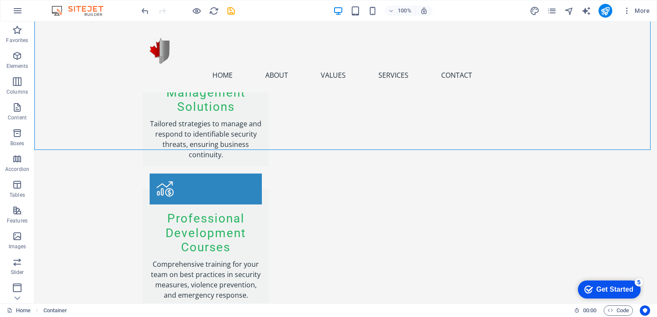
scroll to position [1626, 0]
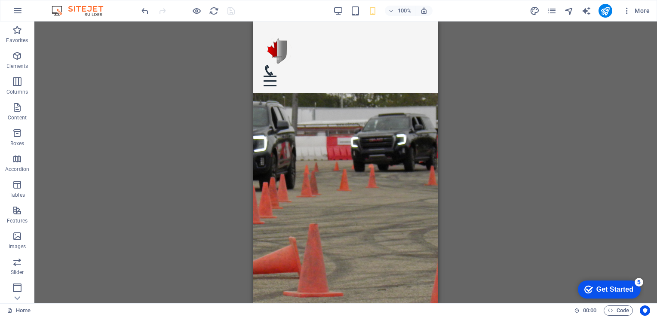
scroll to position [0, 0]
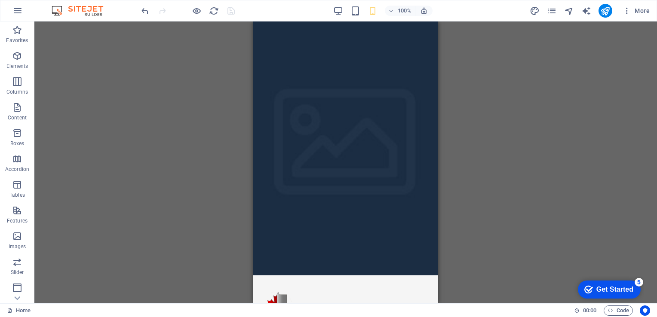
drag, startPoint x: 434, startPoint y: 186, endPoint x: 686, endPoint y: 26, distance: 299.1
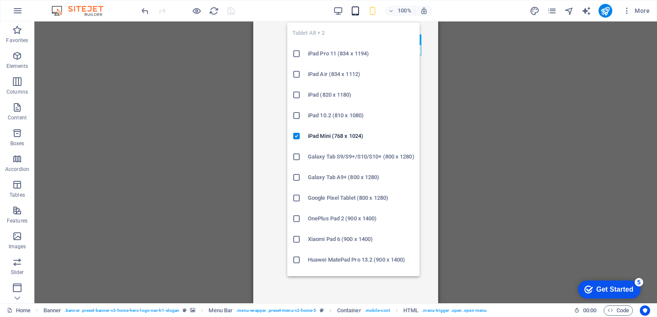
click at [357, 10] on icon "button" at bounding box center [355, 11] width 10 height 10
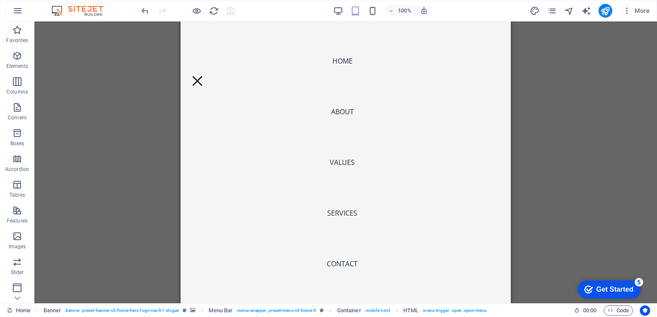
scroll to position [997, 0]
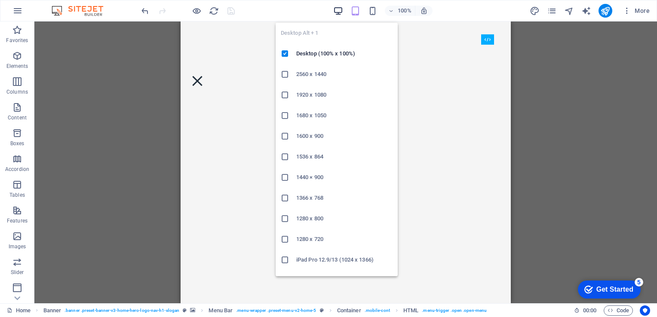
click at [339, 7] on icon "button" at bounding box center [338, 11] width 10 height 10
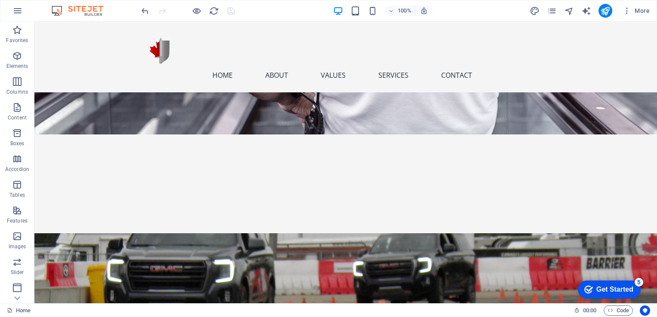
scroll to position [246, 0]
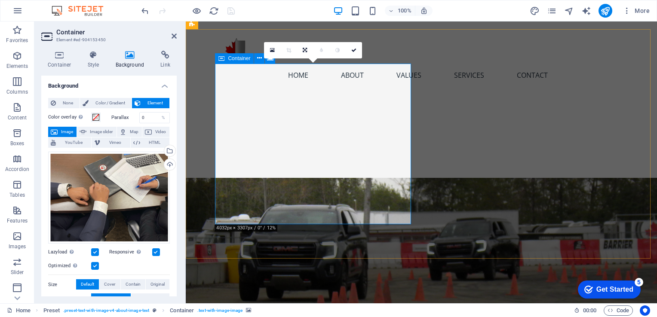
click at [354, 46] on link at bounding box center [353, 50] width 16 height 16
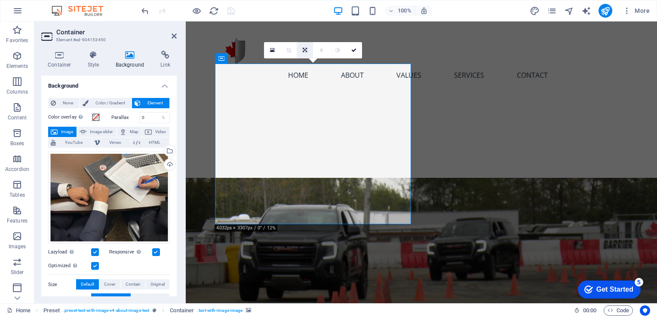
click at [305, 52] on link at bounding box center [304, 50] width 16 height 16
click at [325, 46] on link at bounding box center [321, 50] width 16 height 16
click at [305, 49] on icon at bounding box center [305, 50] width 4 height 5
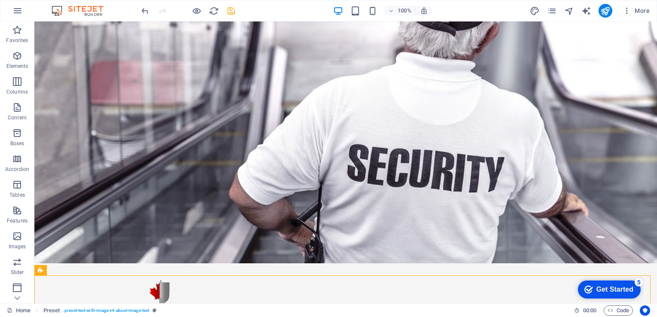
scroll to position [0, 0]
